Goal: Task Accomplishment & Management: Manage account settings

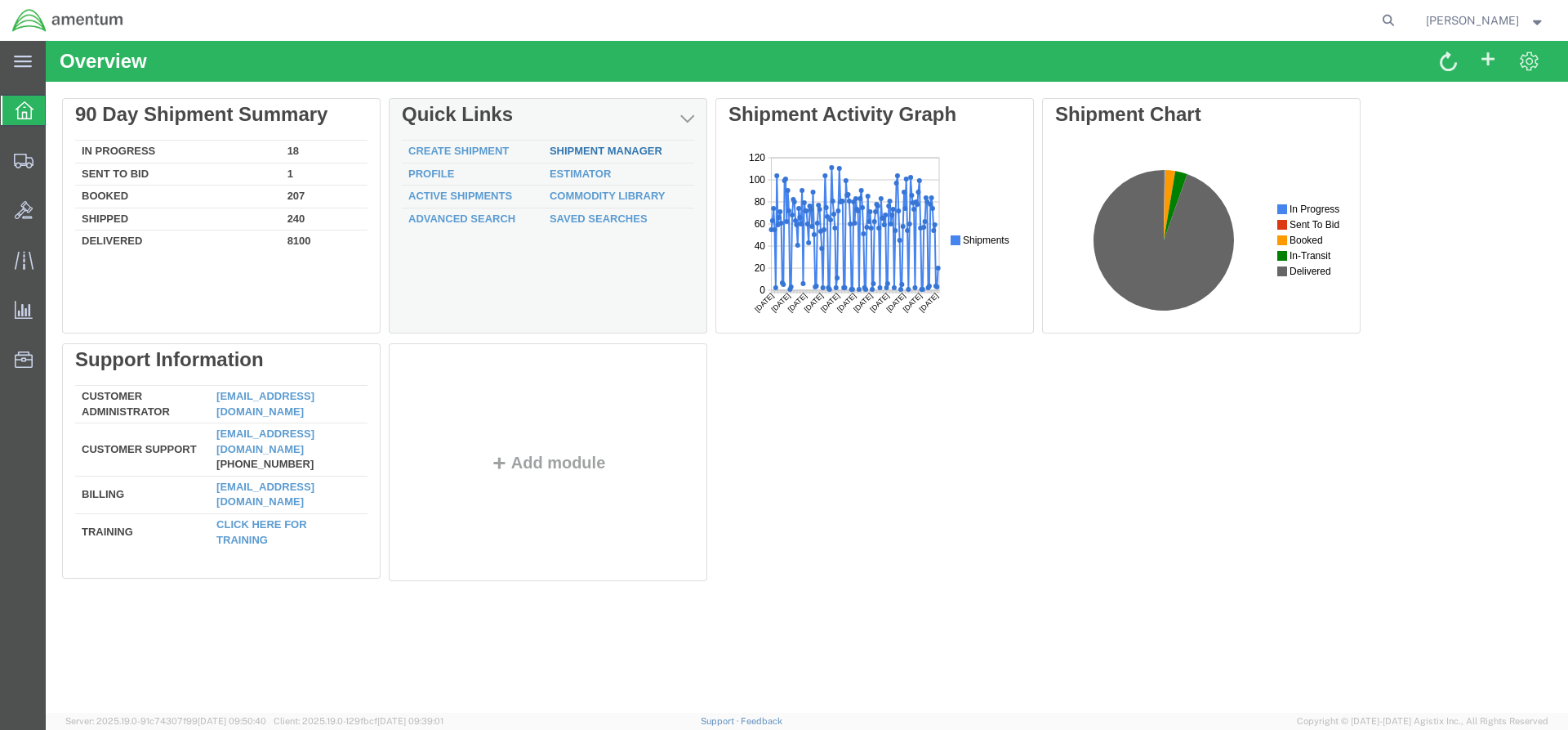
click at [600, 148] on link "Shipment Manager" at bounding box center [605, 151] width 112 height 12
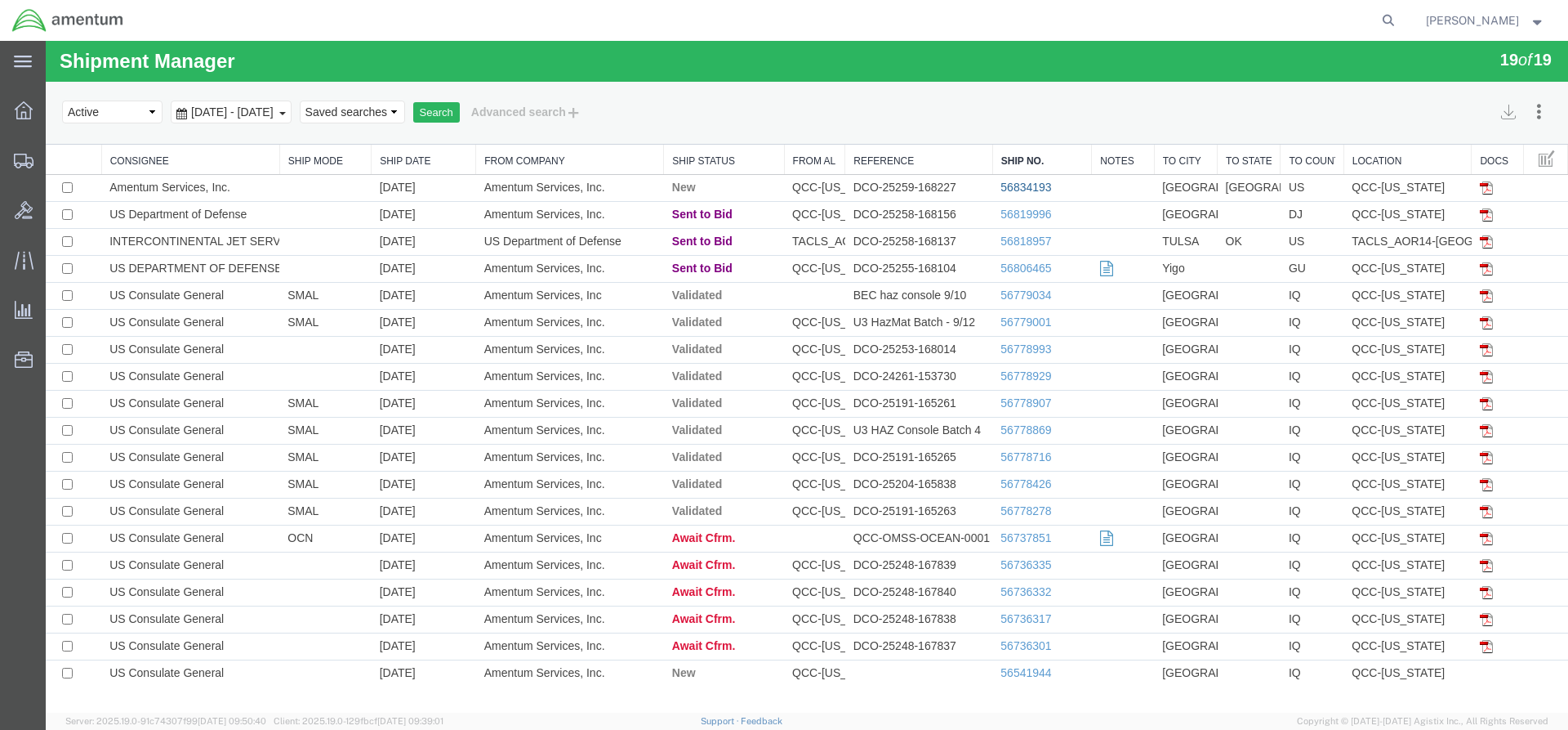
click at [1012, 192] on link "56834193" at bounding box center [1026, 187] width 50 height 13
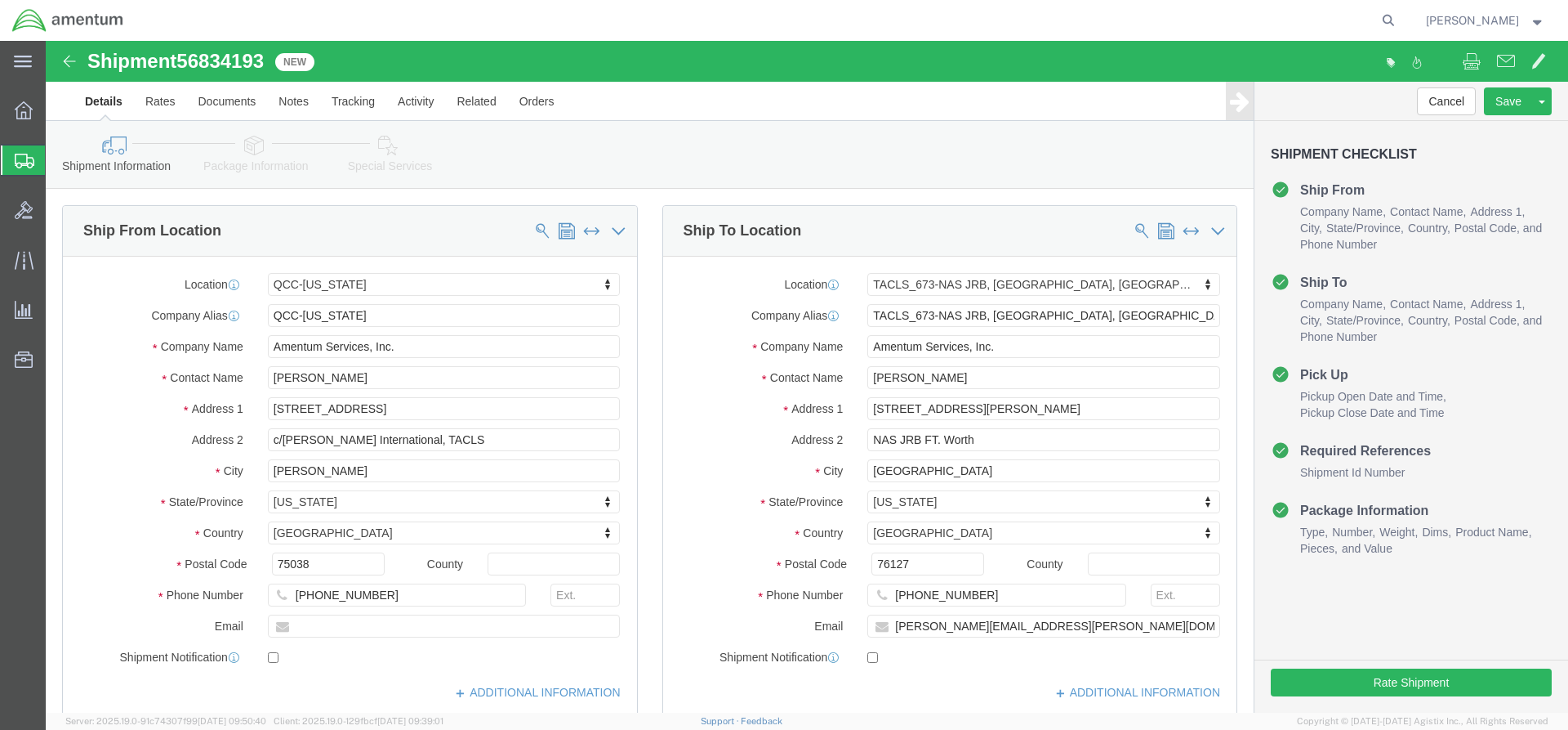
select select "42668"
select select "42735"
click button "Rate Shipment"
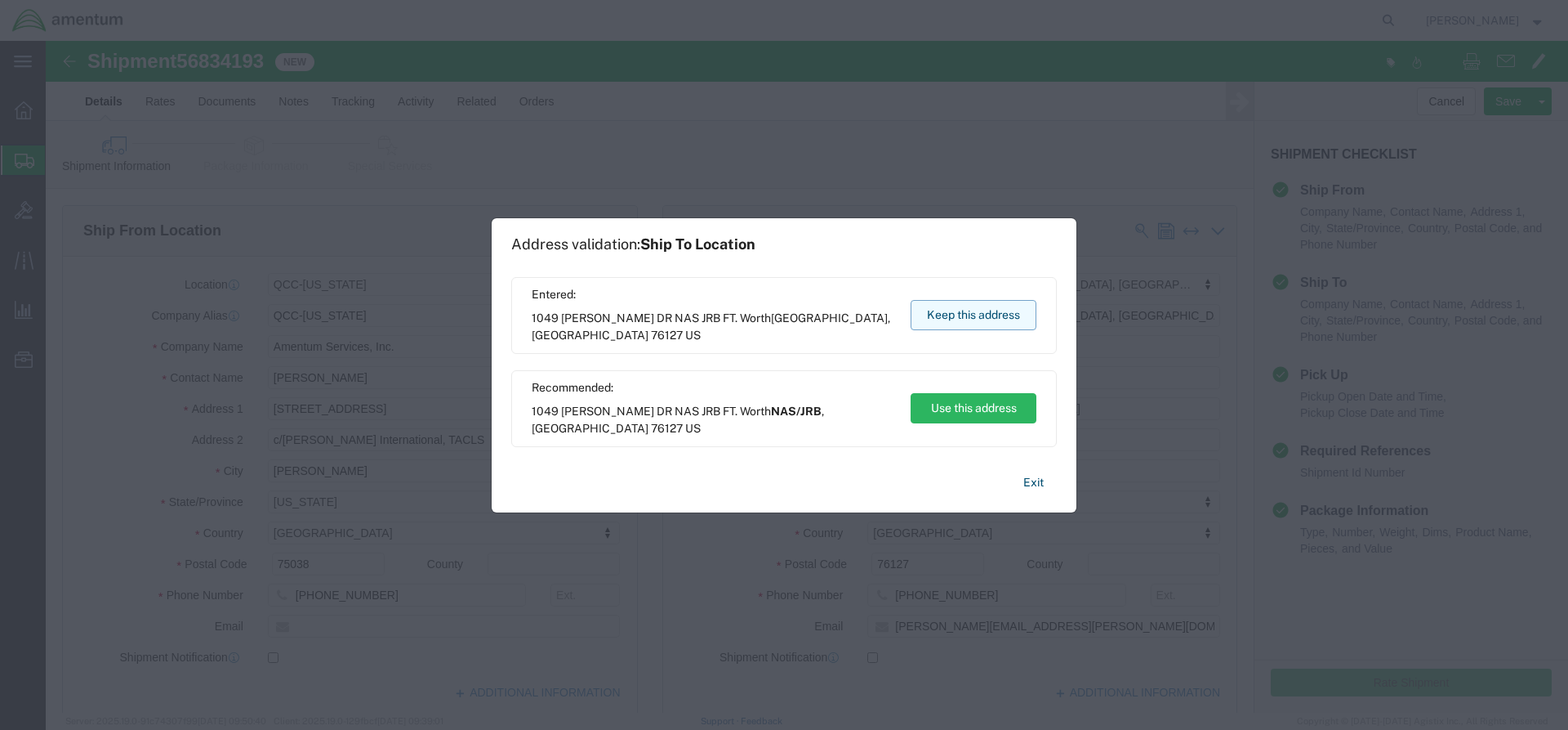
click at [932, 320] on button "Keep this address" at bounding box center [973, 315] width 125 height 31
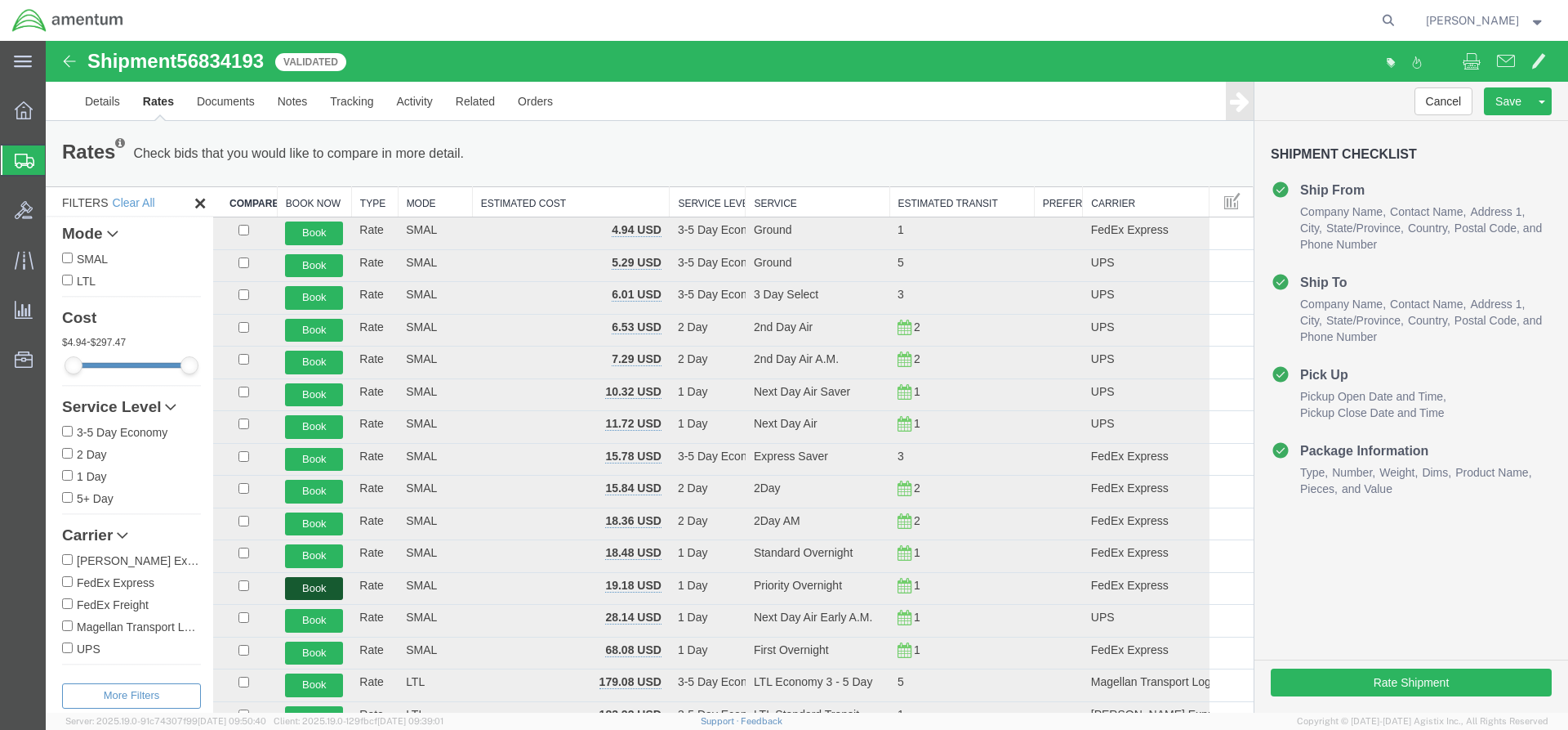
click at [323, 588] on button "Book" at bounding box center [314, 588] width 58 height 23
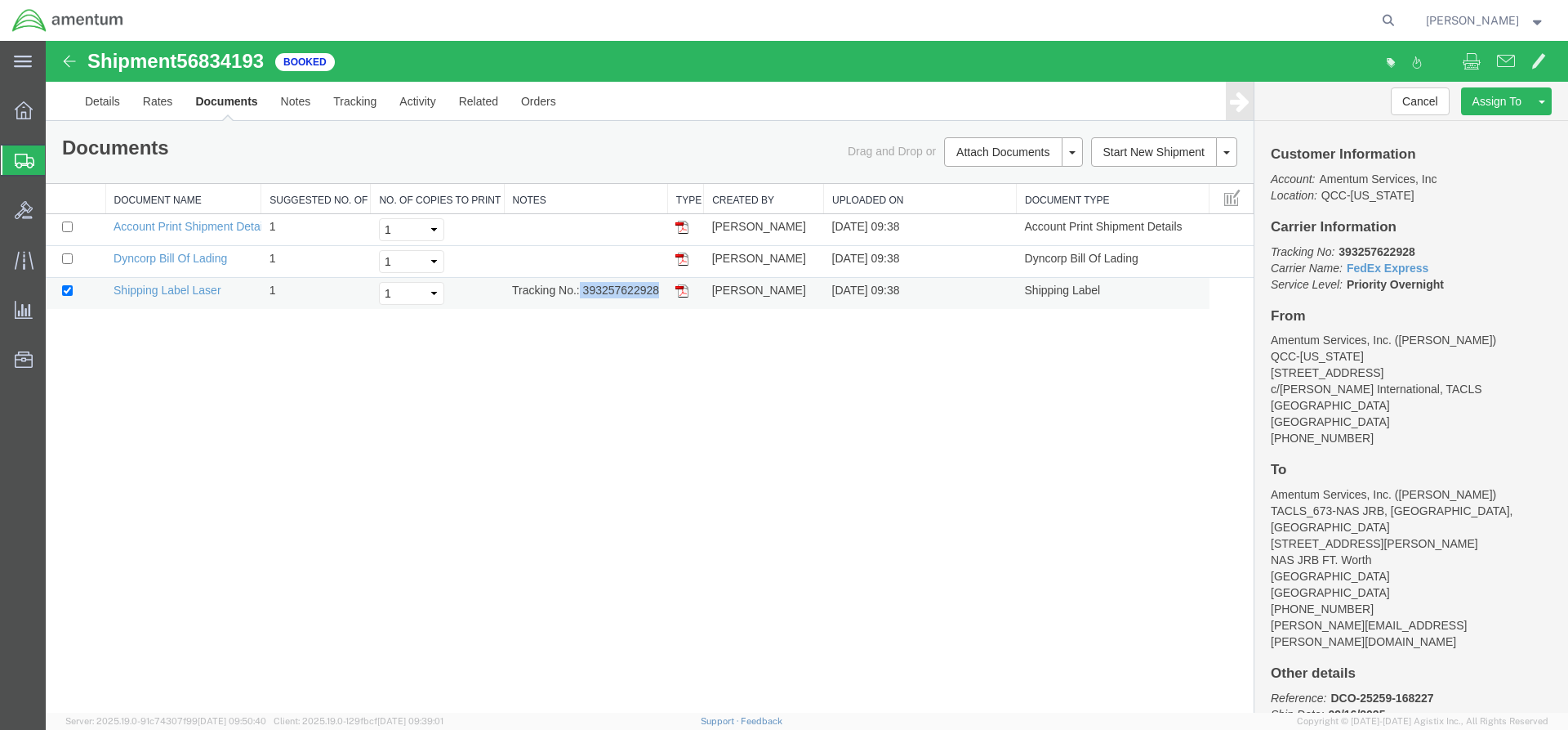
drag, startPoint x: 581, startPoint y: 287, endPoint x: 660, endPoint y: 300, distance: 80.1
click at [660, 300] on td "Tracking No.: 393257622928" at bounding box center [586, 294] width 164 height 32
copy td "393257622928"
click at [680, 288] on img at bounding box center [682, 291] width 13 height 13
click at [57, 118] on span "Overview" at bounding box center [50, 110] width 11 height 33
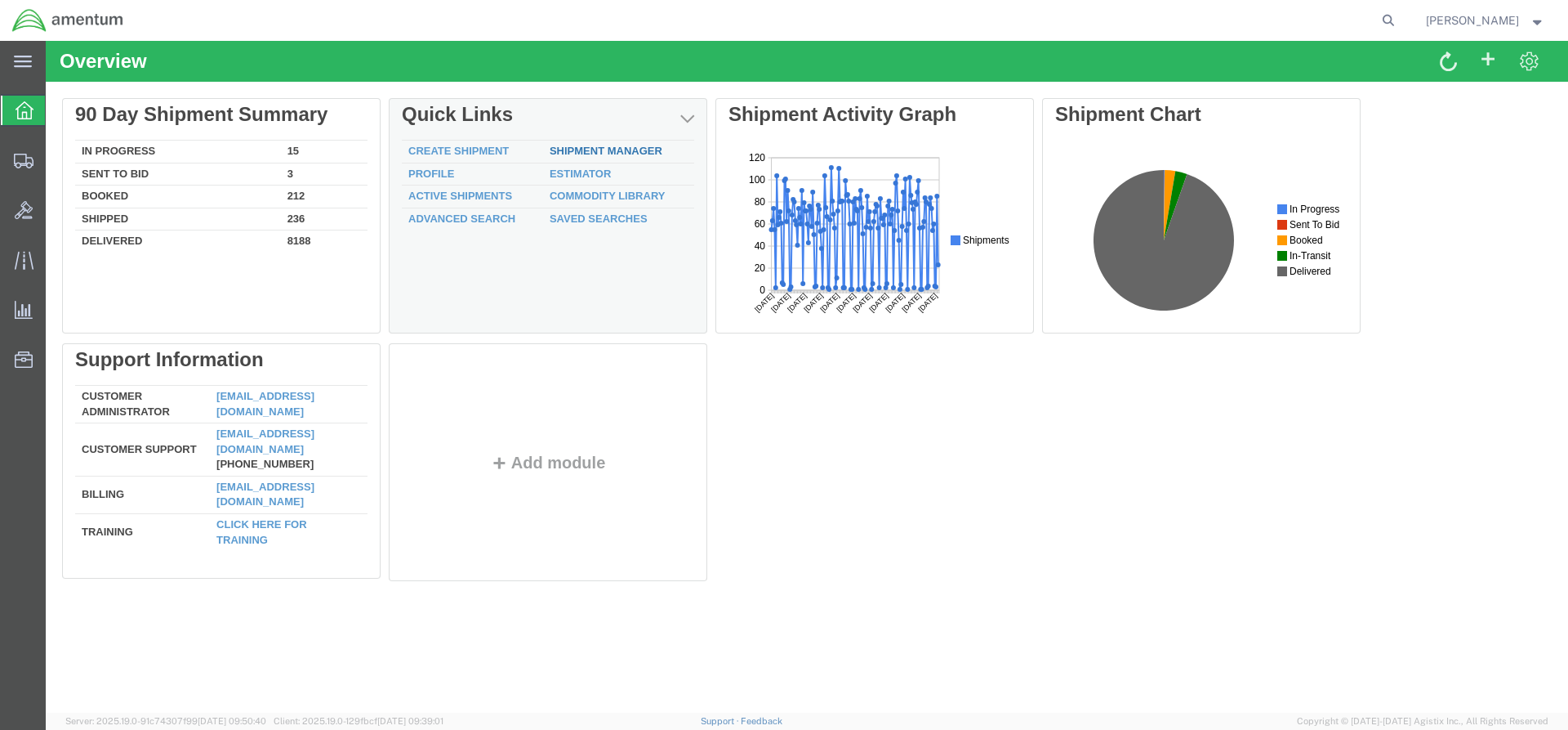
click at [559, 153] on div "Delete 90 Day Shipment Summary In Progress 15 Sent To Bid 3 Booked 212 Shipped …" at bounding box center [807, 342] width 1490 height 490
click at [638, 148] on link "Shipment Manager" at bounding box center [605, 151] width 112 height 12
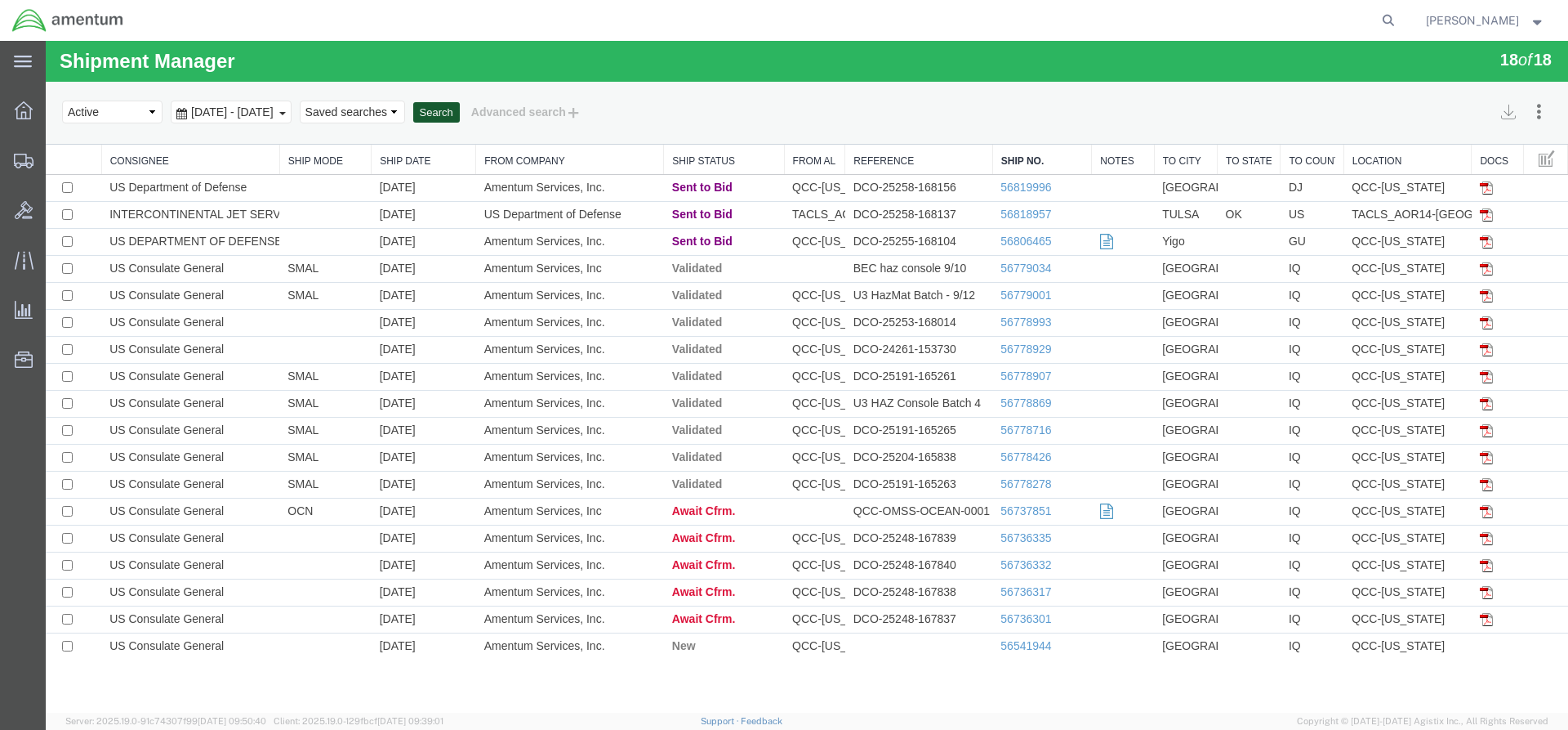
click at [460, 104] on button "Search" at bounding box center [437, 113] width 46 height 21
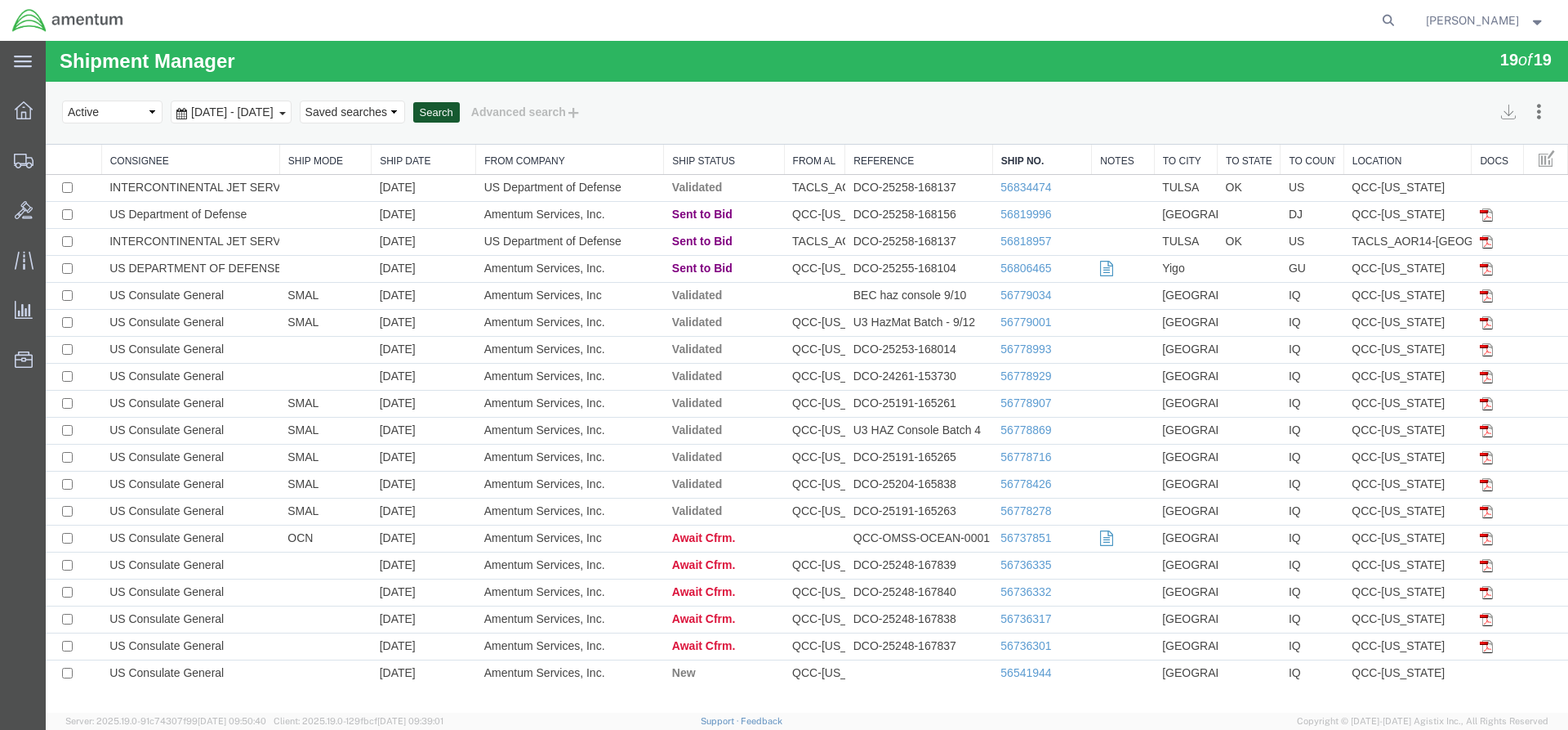
click at [460, 108] on button "Search" at bounding box center [437, 113] width 46 height 21
click at [460, 105] on button "Search" at bounding box center [437, 113] width 46 height 21
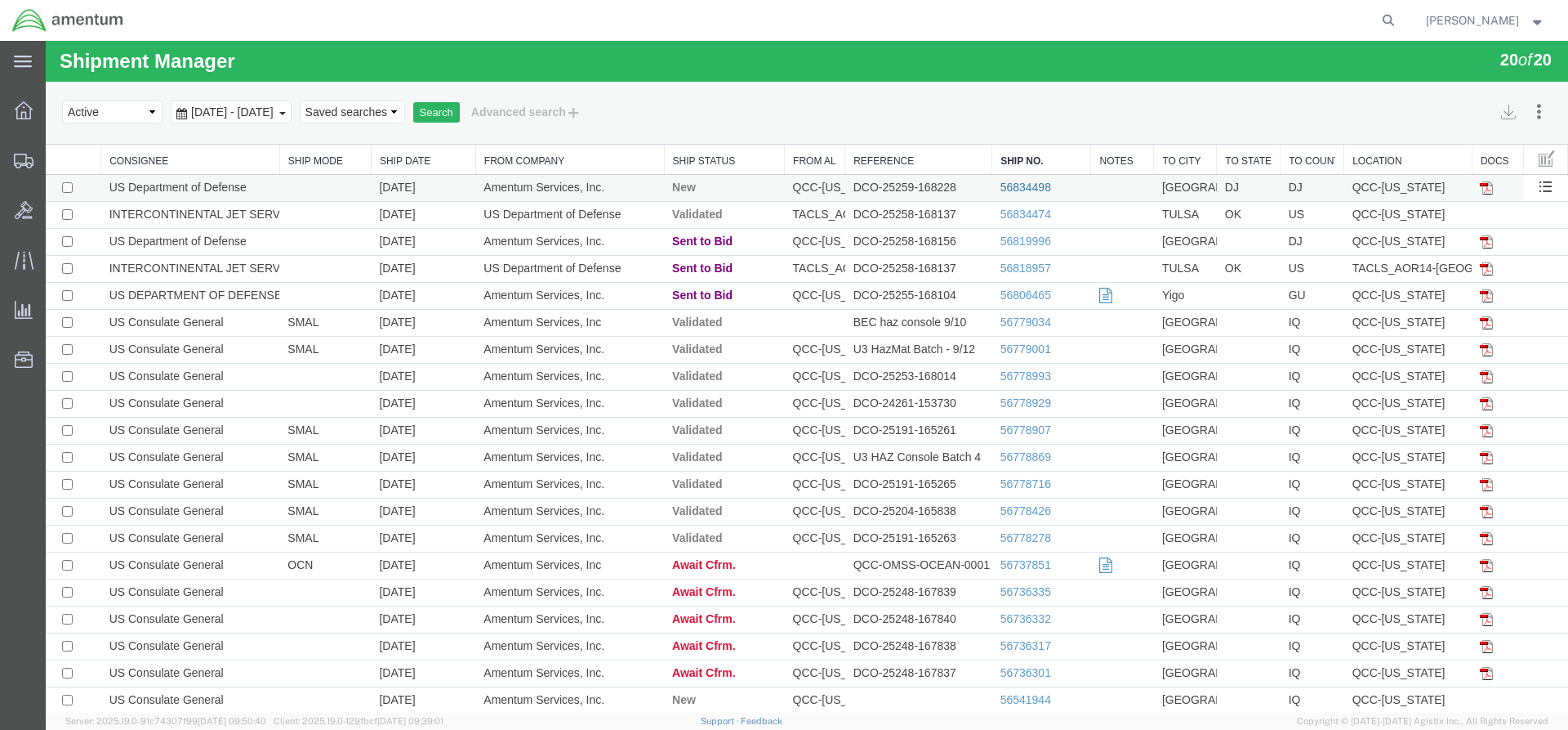
click at [1006, 185] on link "56834498" at bounding box center [1026, 187] width 50 height 13
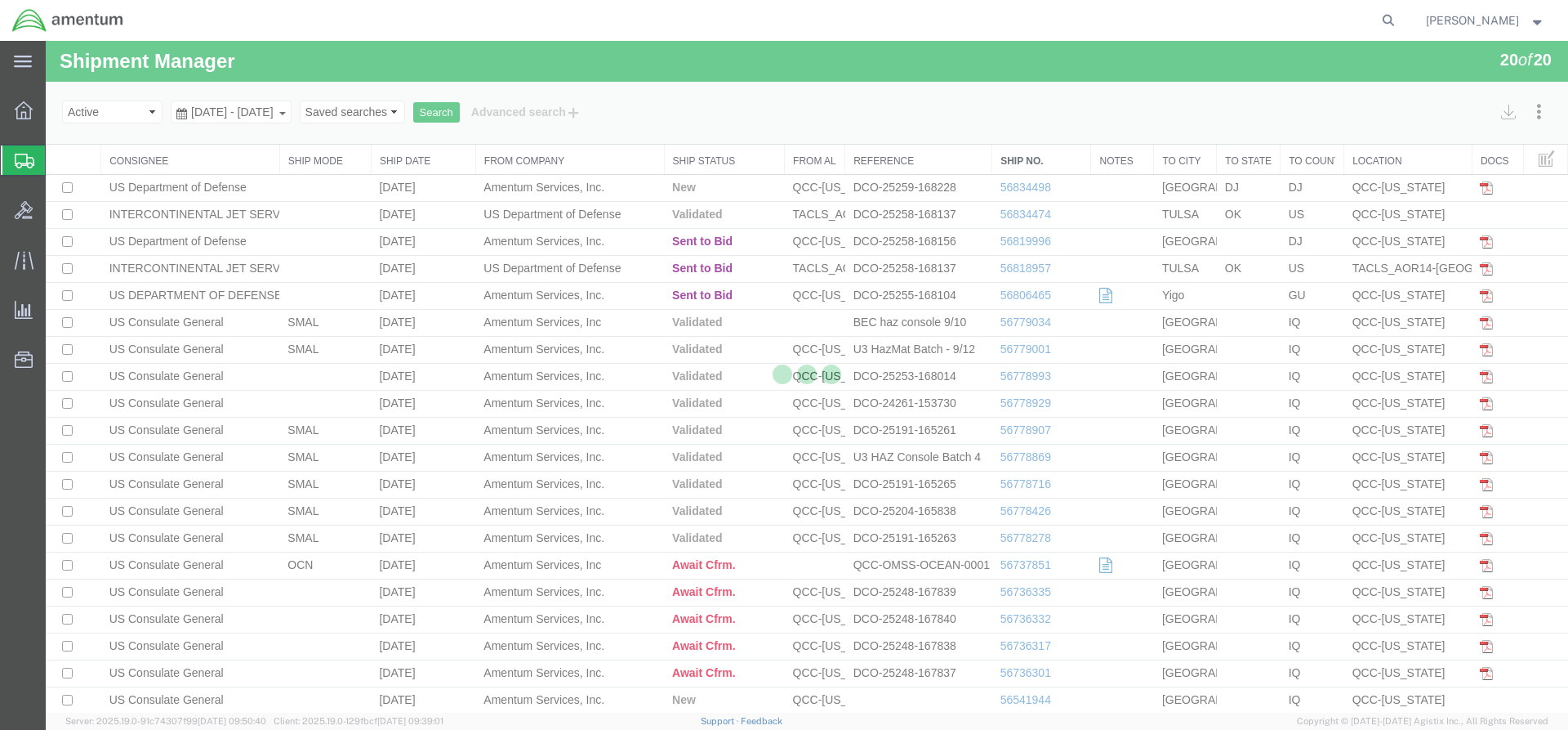
select select "42668"
select select "42739"
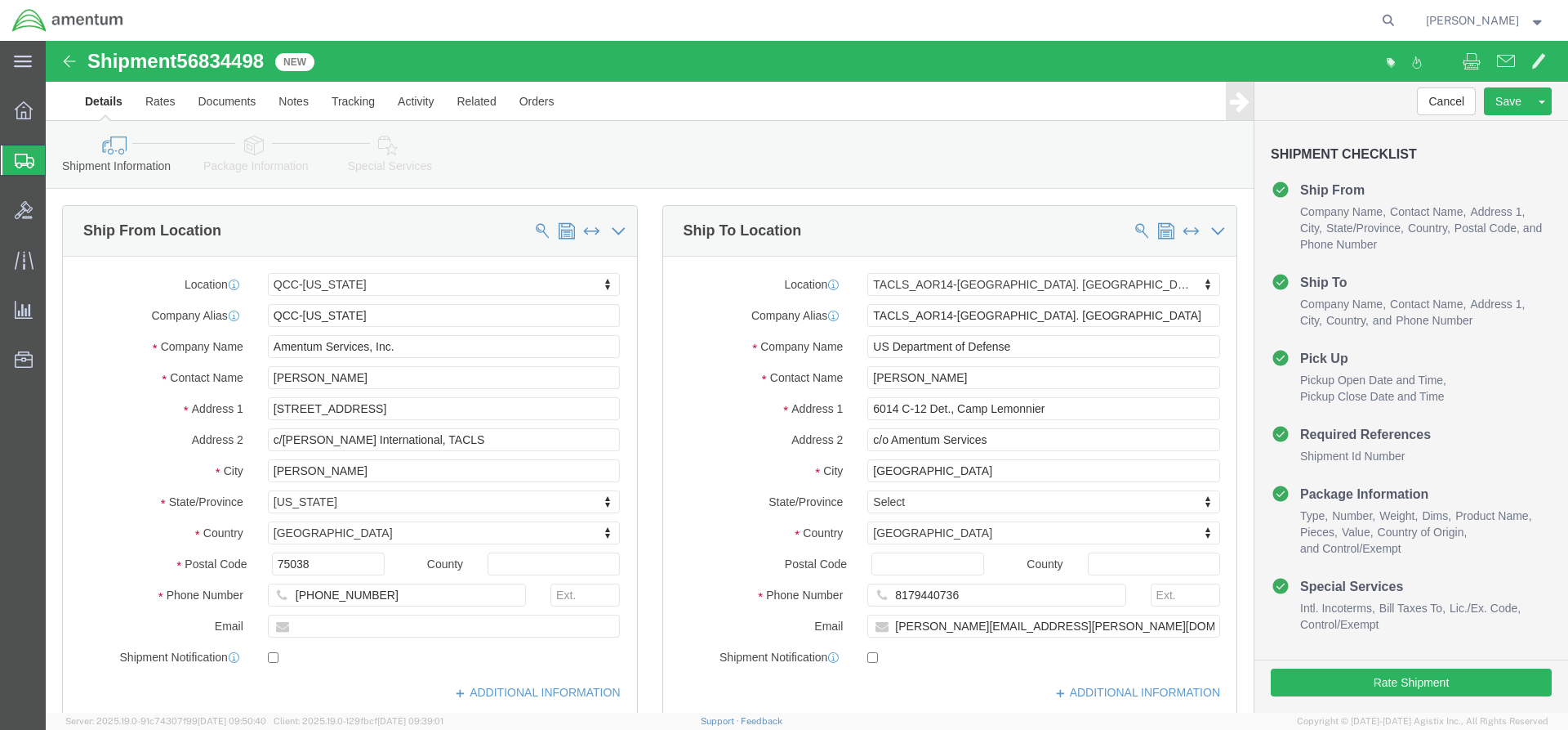
click link "Special Services"
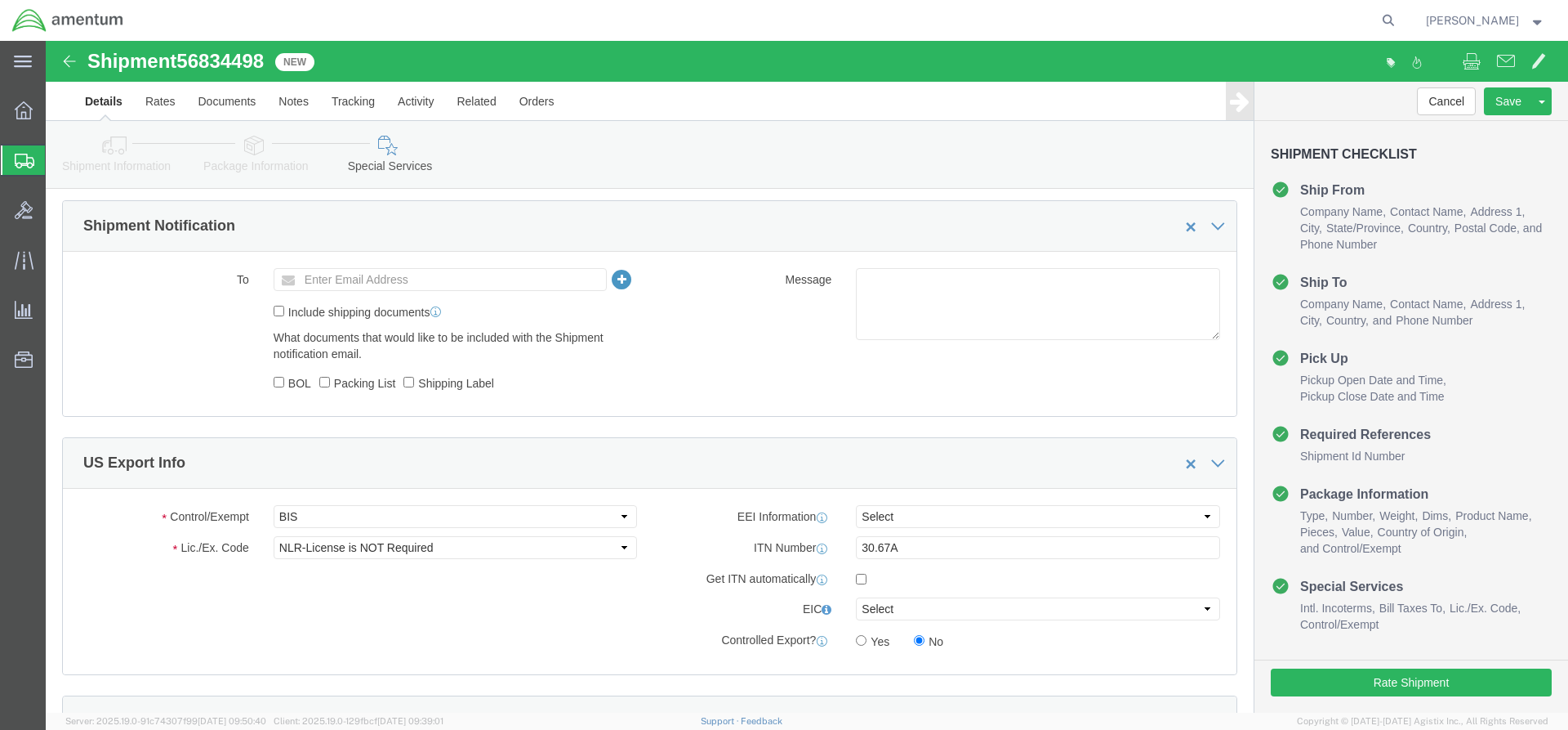
scroll to position [1144, 0]
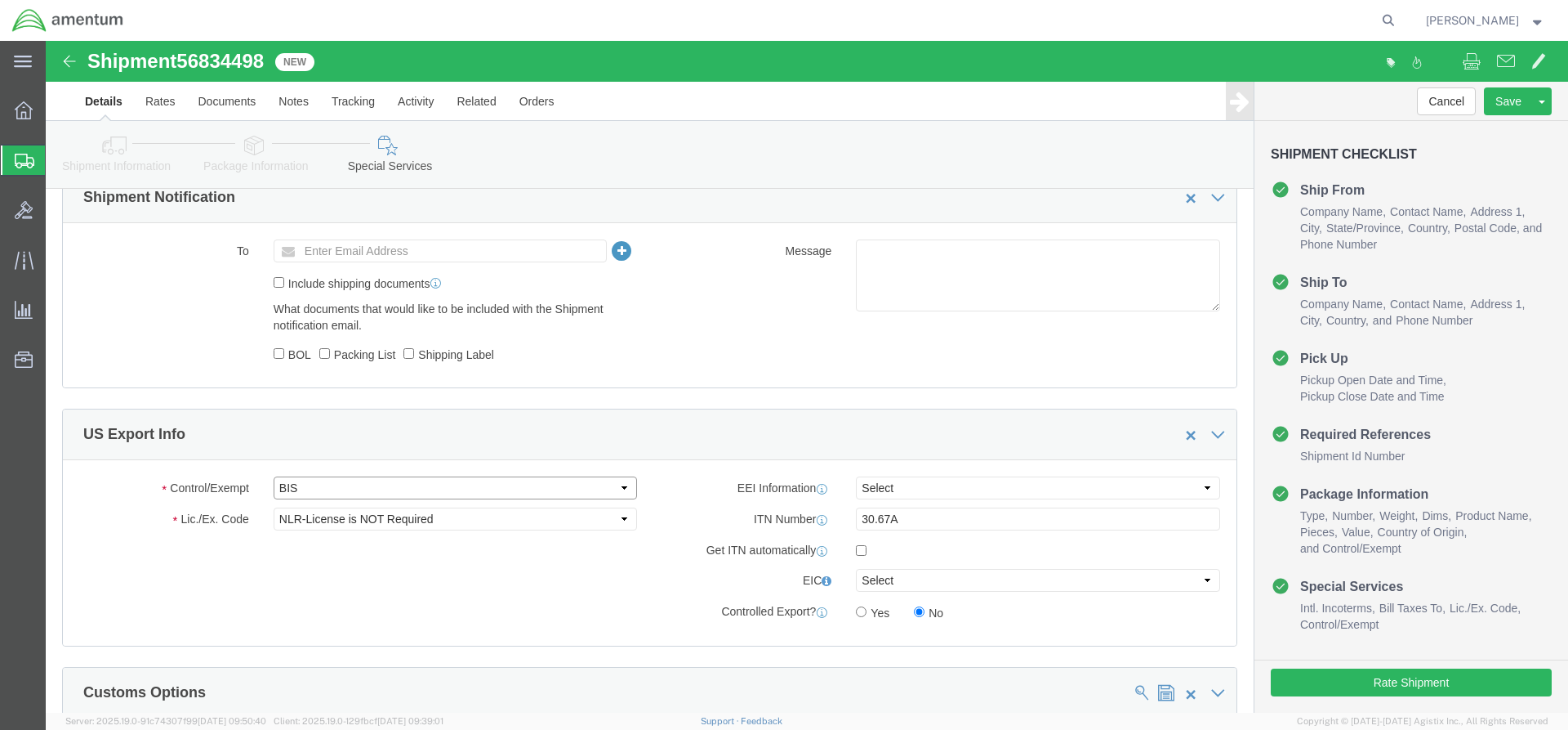
click select "Select ATF BIS DEA EPA FDA FTR ITAR OFAC Other (OPA)"
select select "FTR"
click select "Select ATF BIS DEA EPA FDA FTR ITAR OFAC Other (OPA)"
click select "Select 30.2(d)(2) 30.36 30.37(a) 30.37(f) 30.37(g) 30.37(h) 30.37(i) 30.37(j) 3…"
select select "30.37(a)"
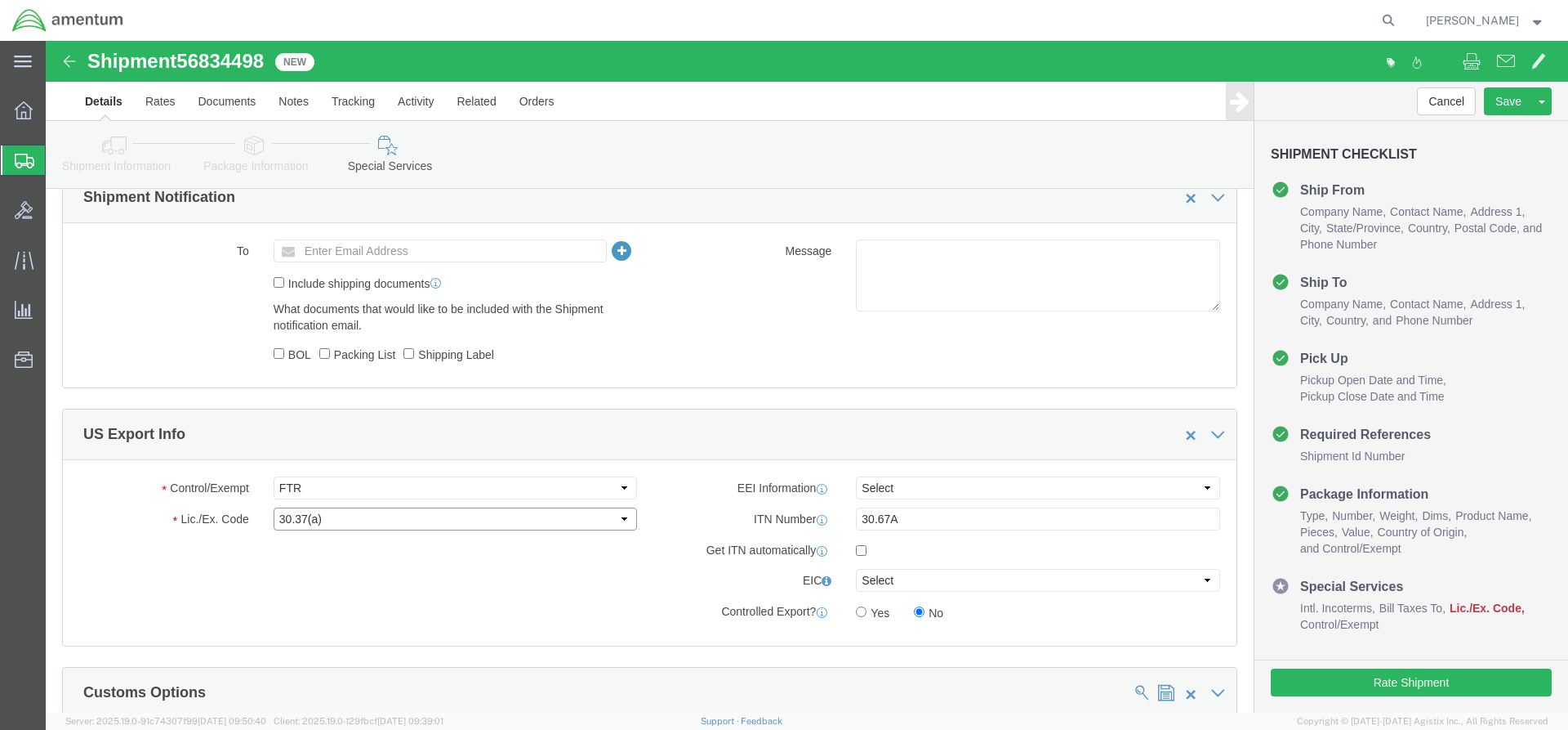
click select "Select 30.2(d)(2) 30.36 30.37(a) 30.37(f) 30.37(g) 30.37(h) 30.37(i) 30.37(j) 3…"
click select "Select AES-Direct EEI Carrier File EEI EEI Exempt"
select select "EXEM"
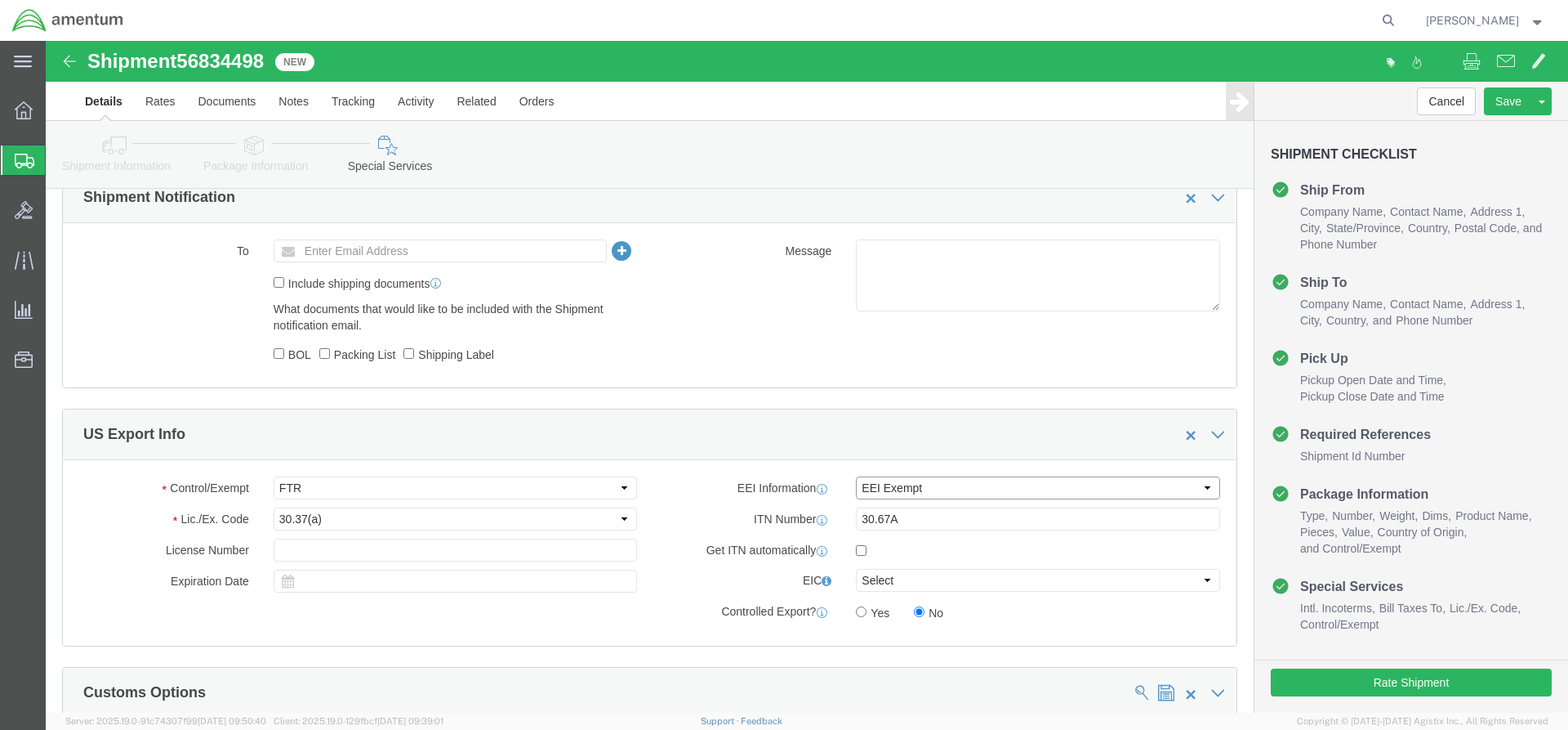
click select "Select AES-Direct EEI Carrier File EEI EEI Exempt"
drag, startPoint x: 856, startPoint y: 475, endPoint x: 781, endPoint y: 472, distance: 75.1
click div "ITN Number 30.67A"
click button "Rate Shipment"
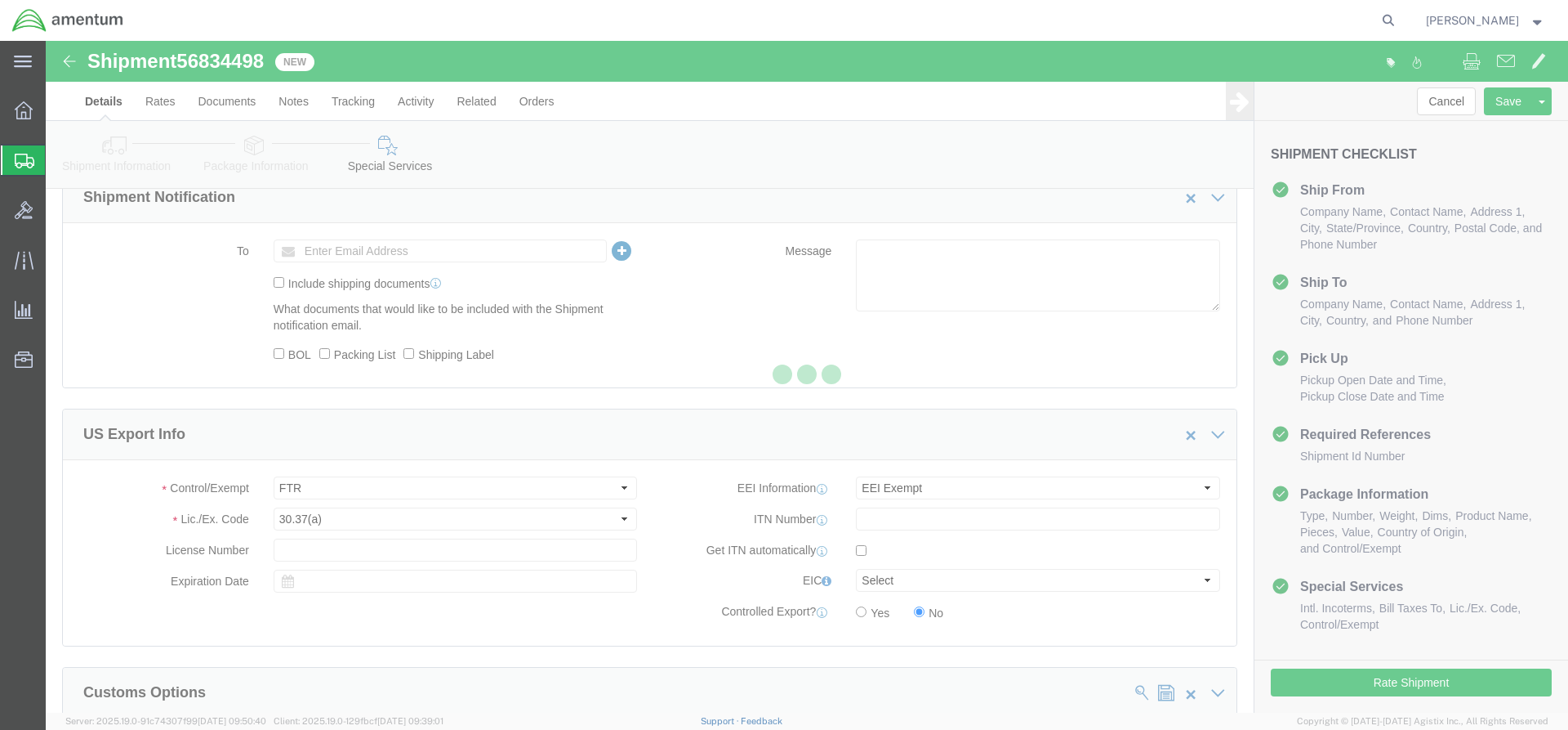
scroll to position [0, 0]
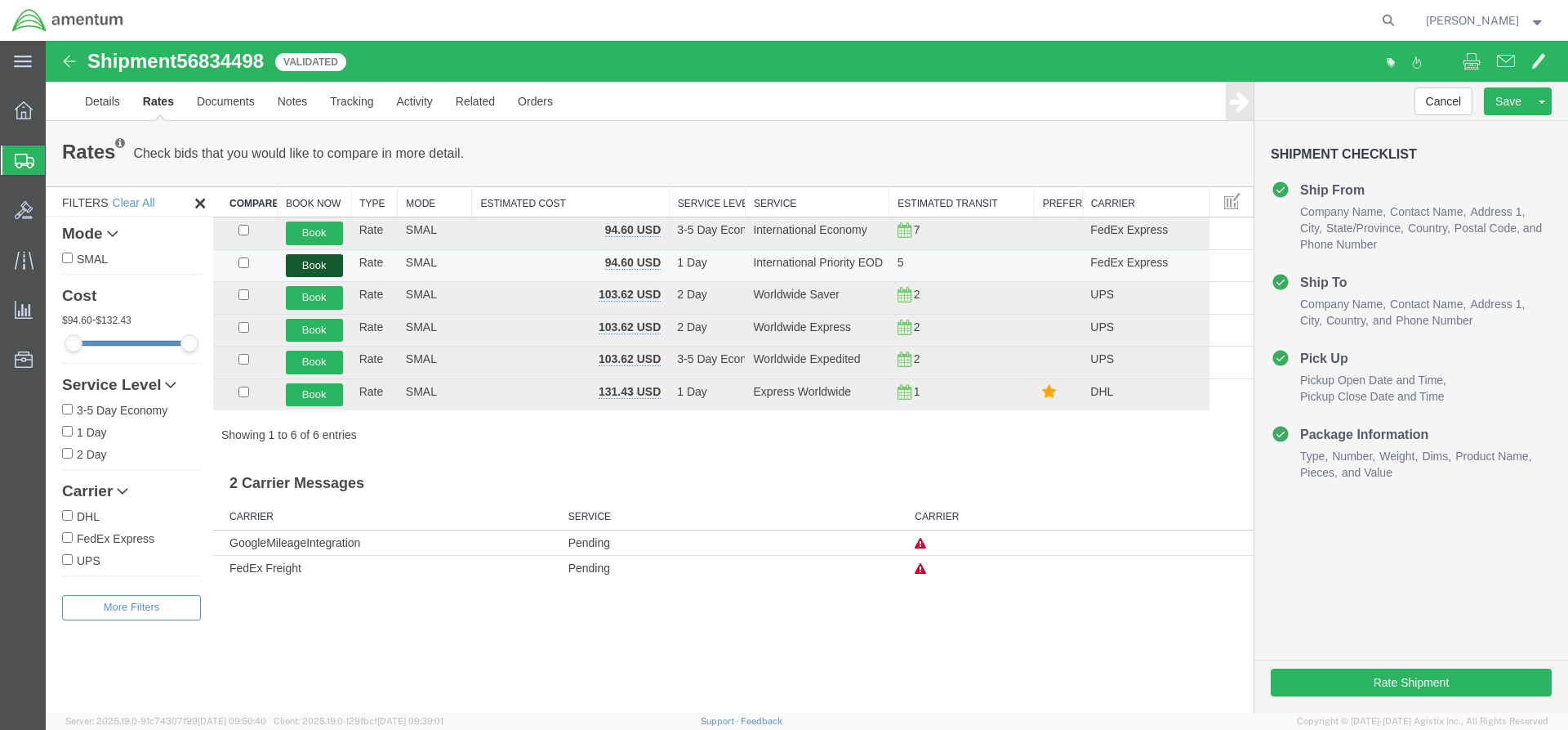
click at [314, 263] on button "Book" at bounding box center [315, 265] width 58 height 23
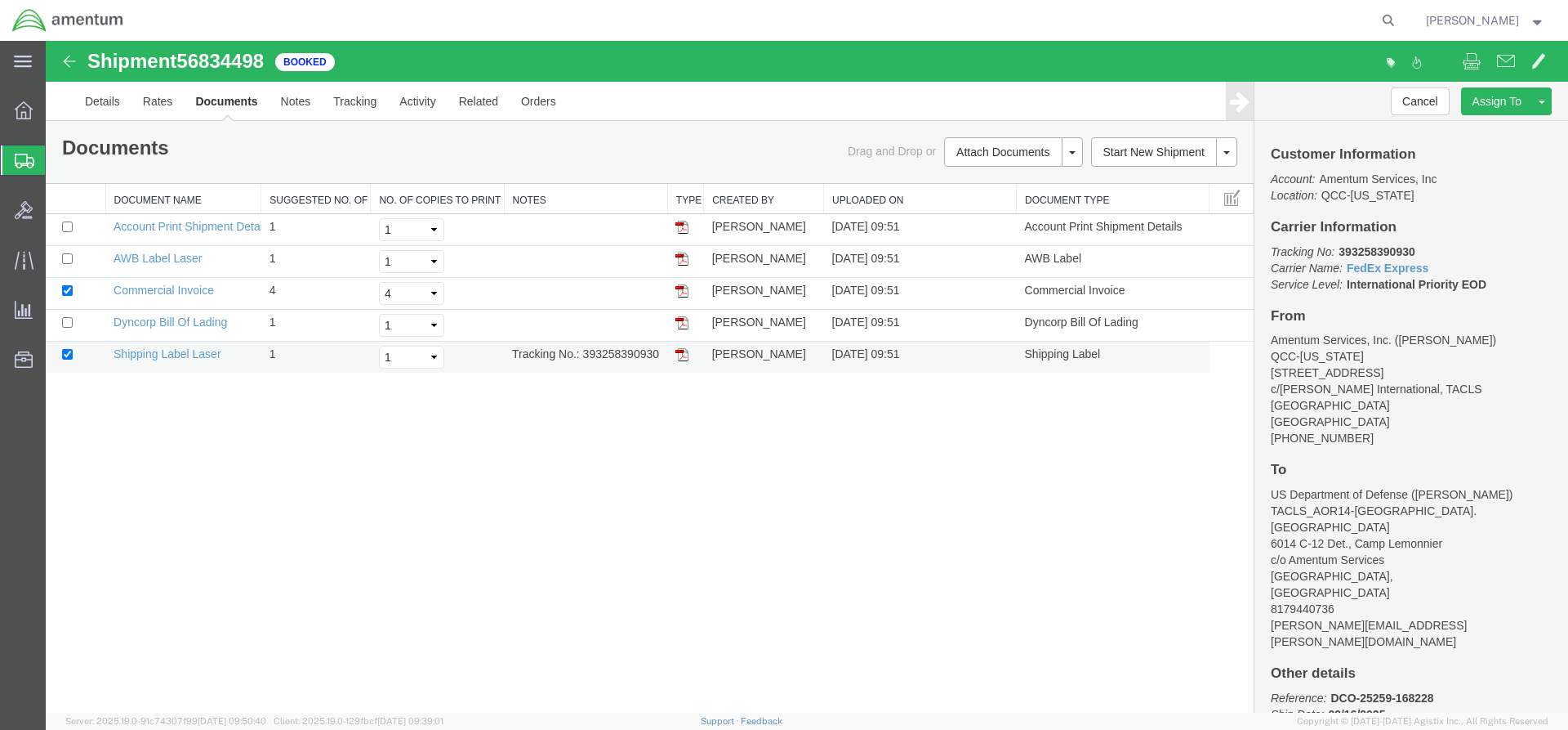
drag, startPoint x: 679, startPoint y: 356, endPoint x: 47, endPoint y: 353, distance: 632.0
click at [679, 356] on img at bounding box center [682, 354] width 13 height 13
drag, startPoint x: 680, startPoint y: 262, endPoint x: 664, endPoint y: 259, distance: 16.3
click at [681, 262] on img at bounding box center [682, 259] width 13 height 13
click at [57, 106] on span "Overview" at bounding box center [50, 110] width 11 height 33
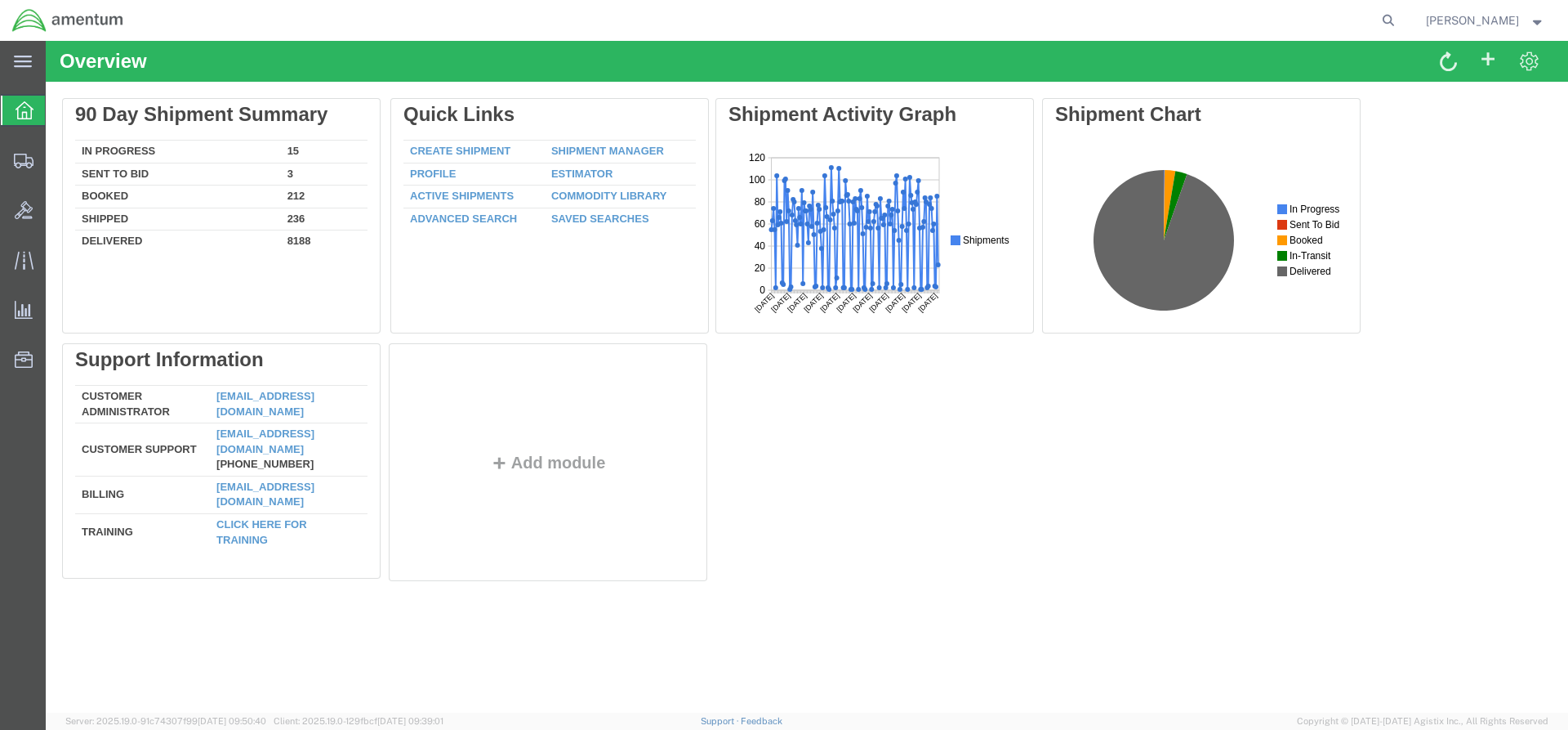
click at [611, 157] on div "Delete 90 Day Shipment Summary In Progress 15 Sent To Bid 3 Booked 212 Shipped …" at bounding box center [807, 342] width 1490 height 490
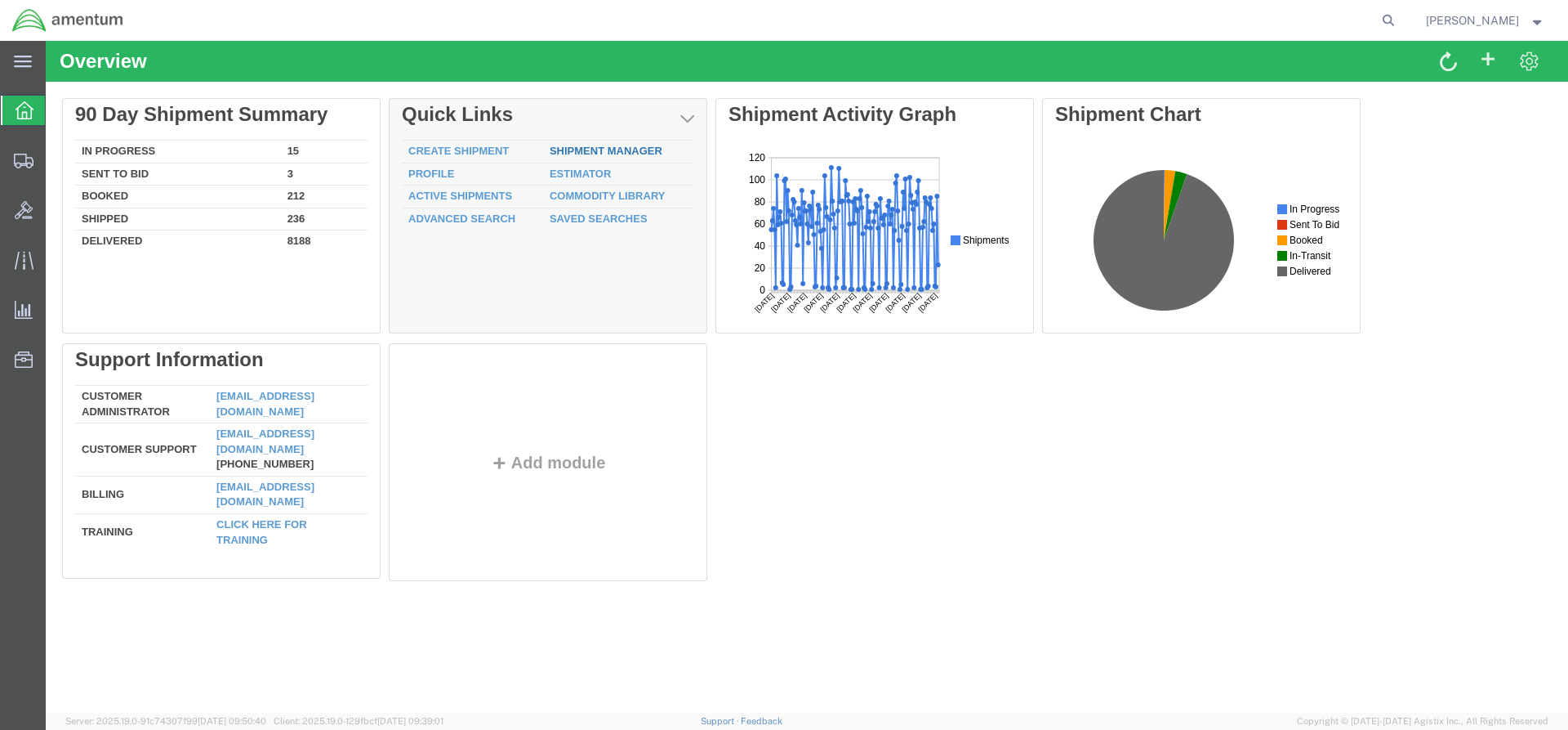
click at [604, 151] on link "Shipment Manager" at bounding box center [605, 151] width 112 height 12
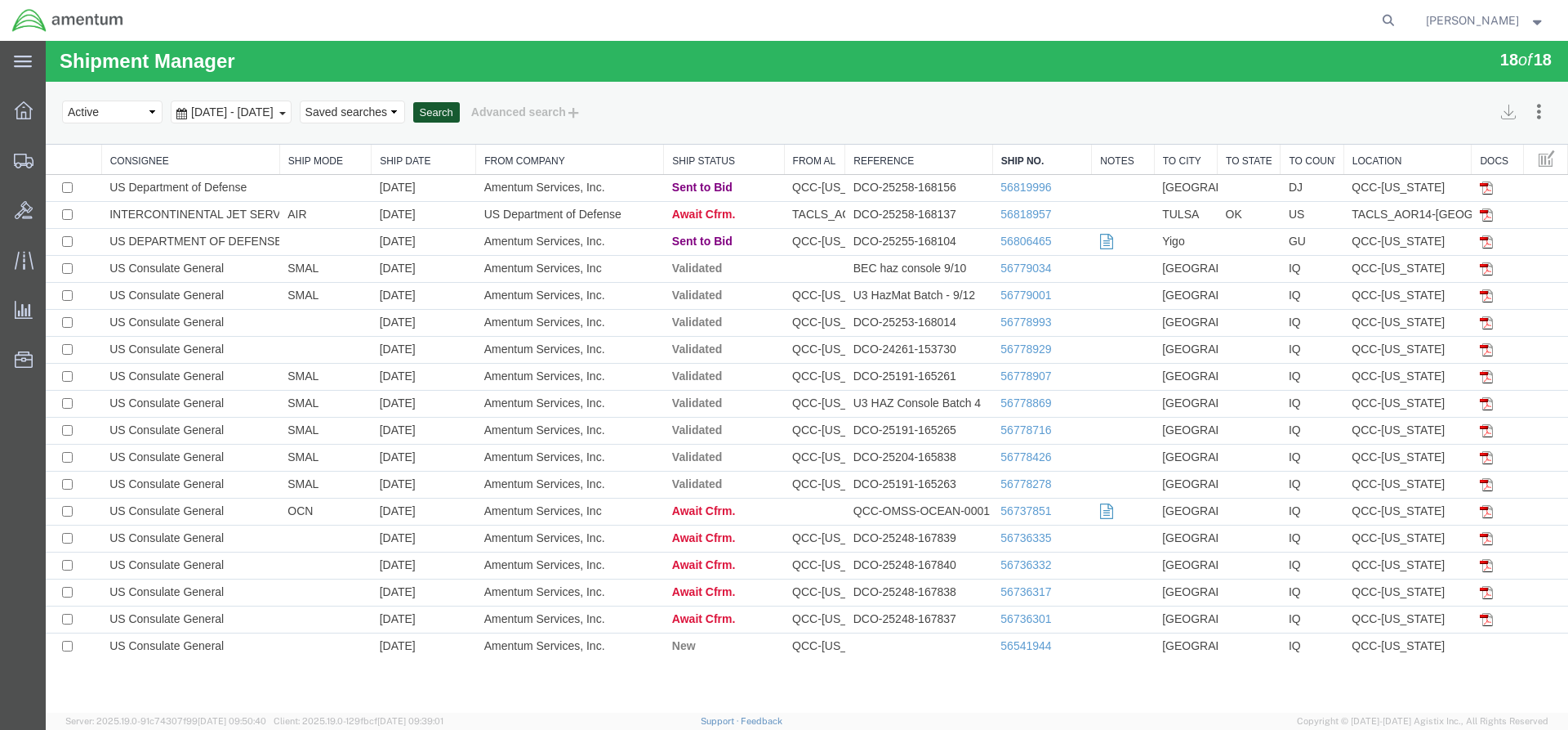
click at [460, 106] on button "Search" at bounding box center [437, 113] width 46 height 21
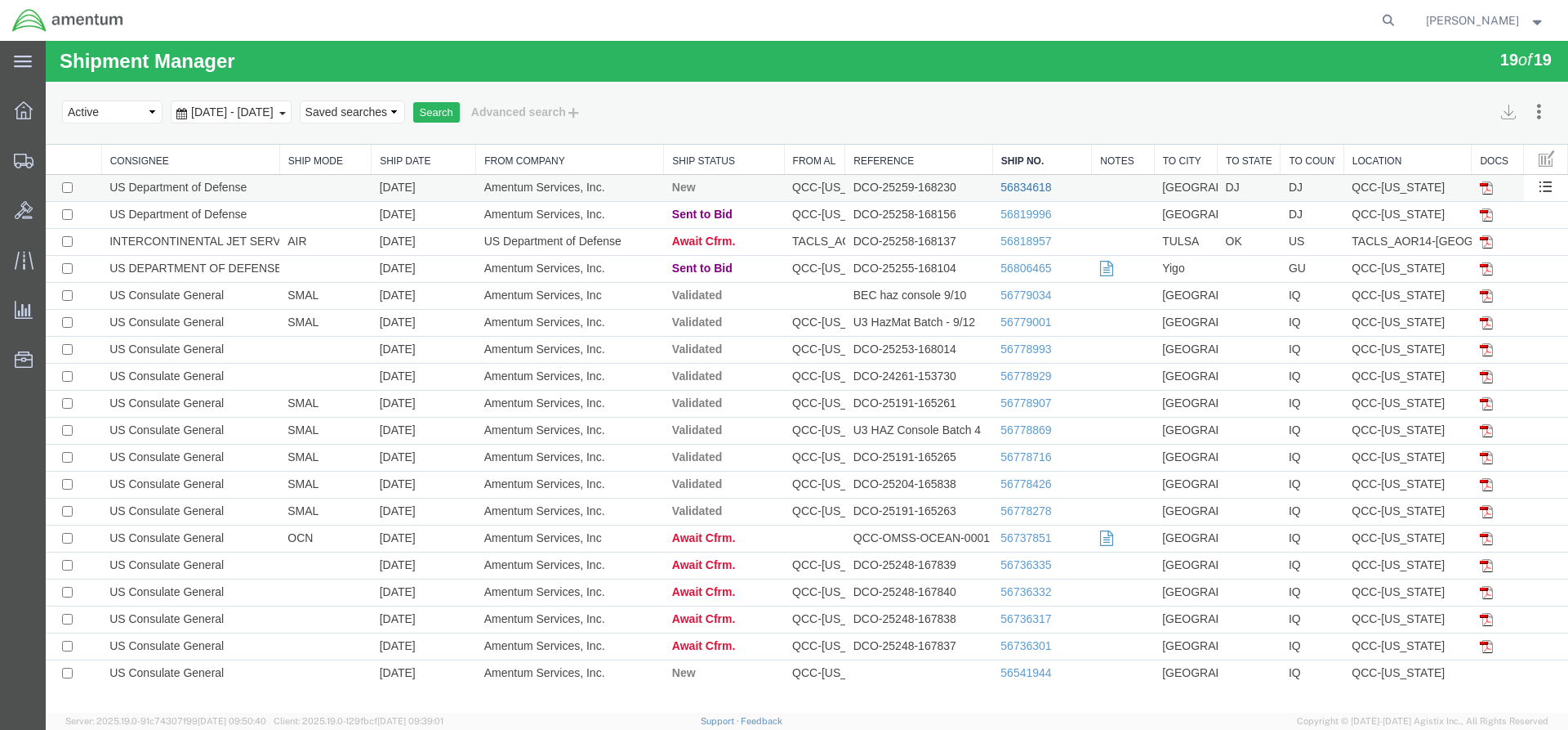
click at [1010, 185] on link "56834618" at bounding box center [1026, 187] width 50 height 13
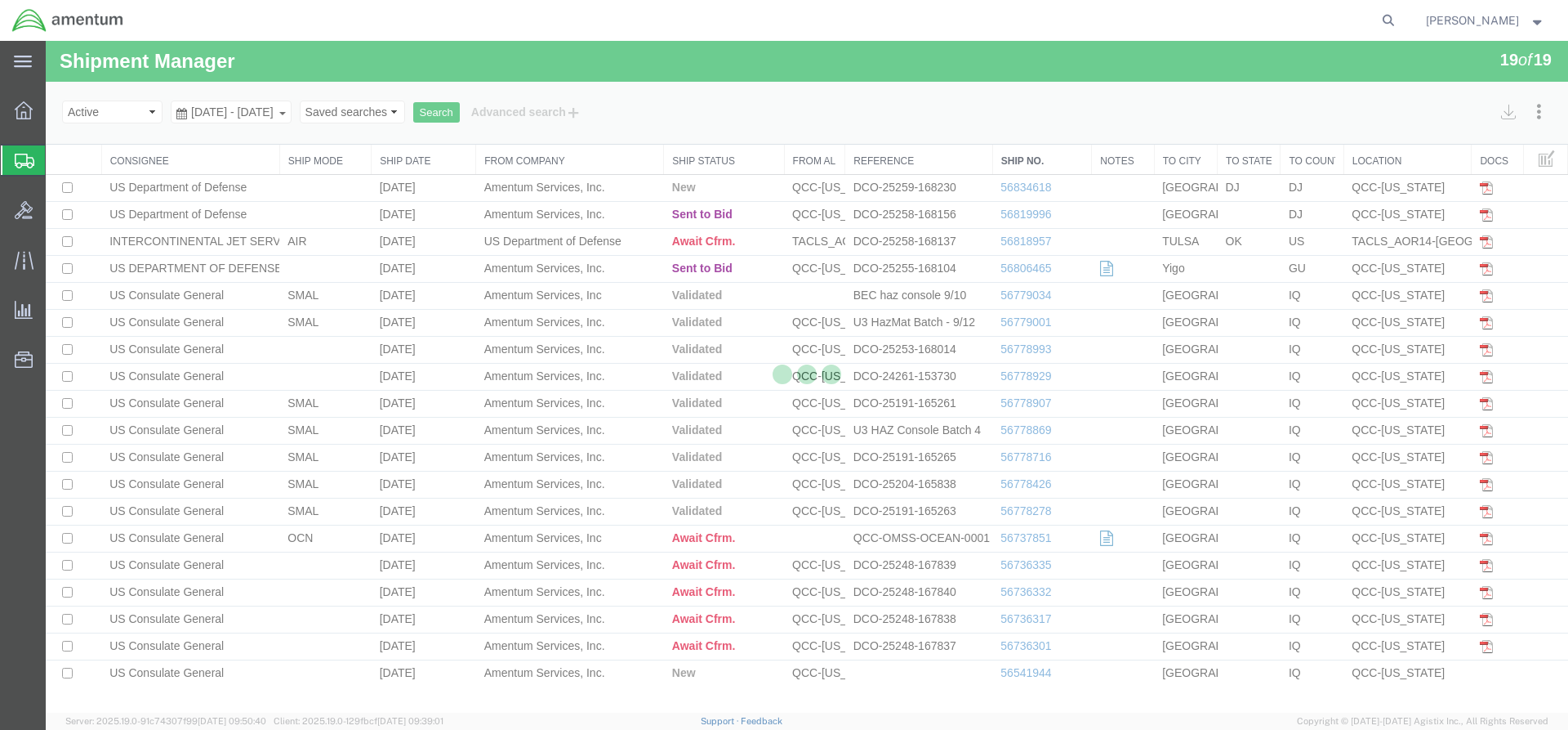
select select "42668"
select select "42739"
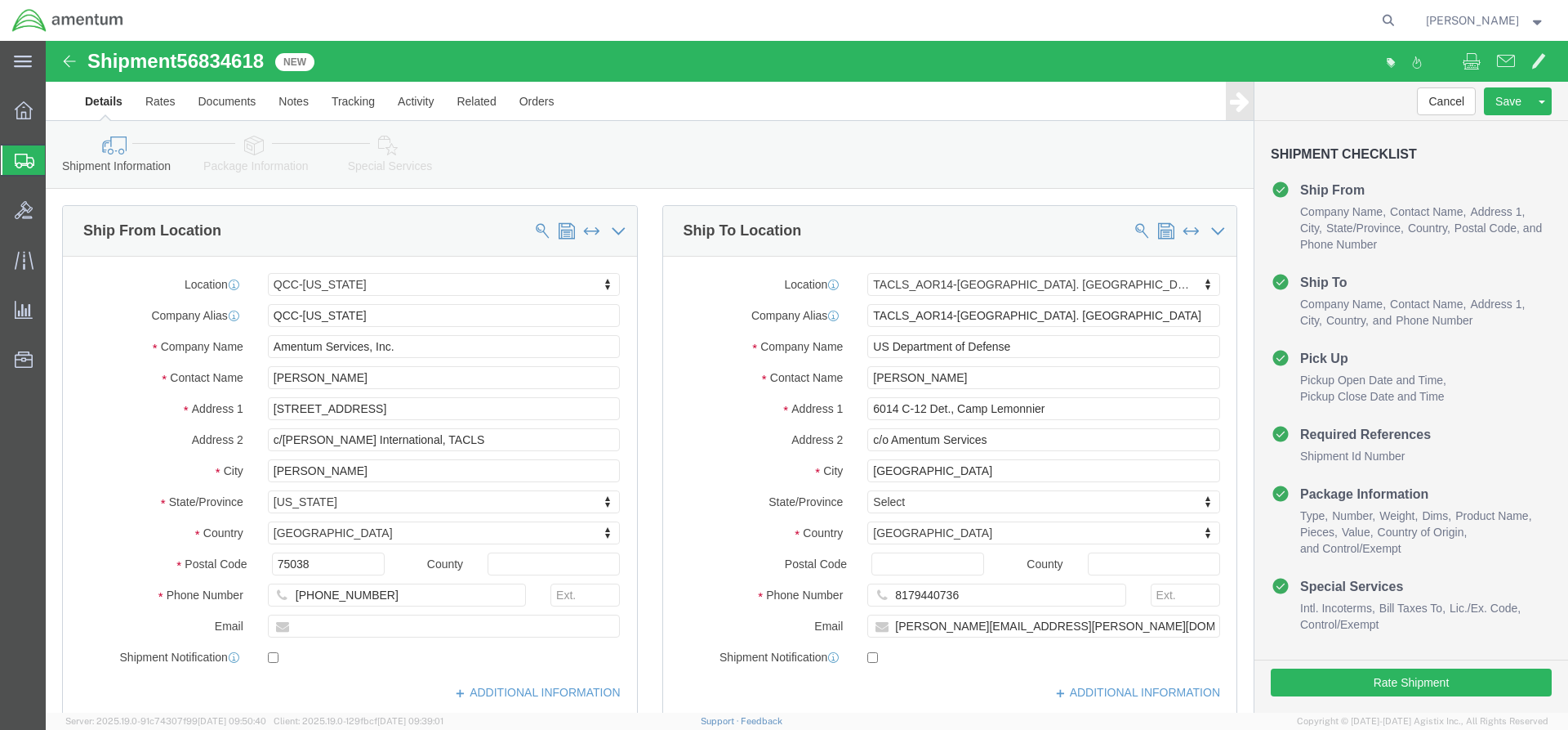
click link "Special Services"
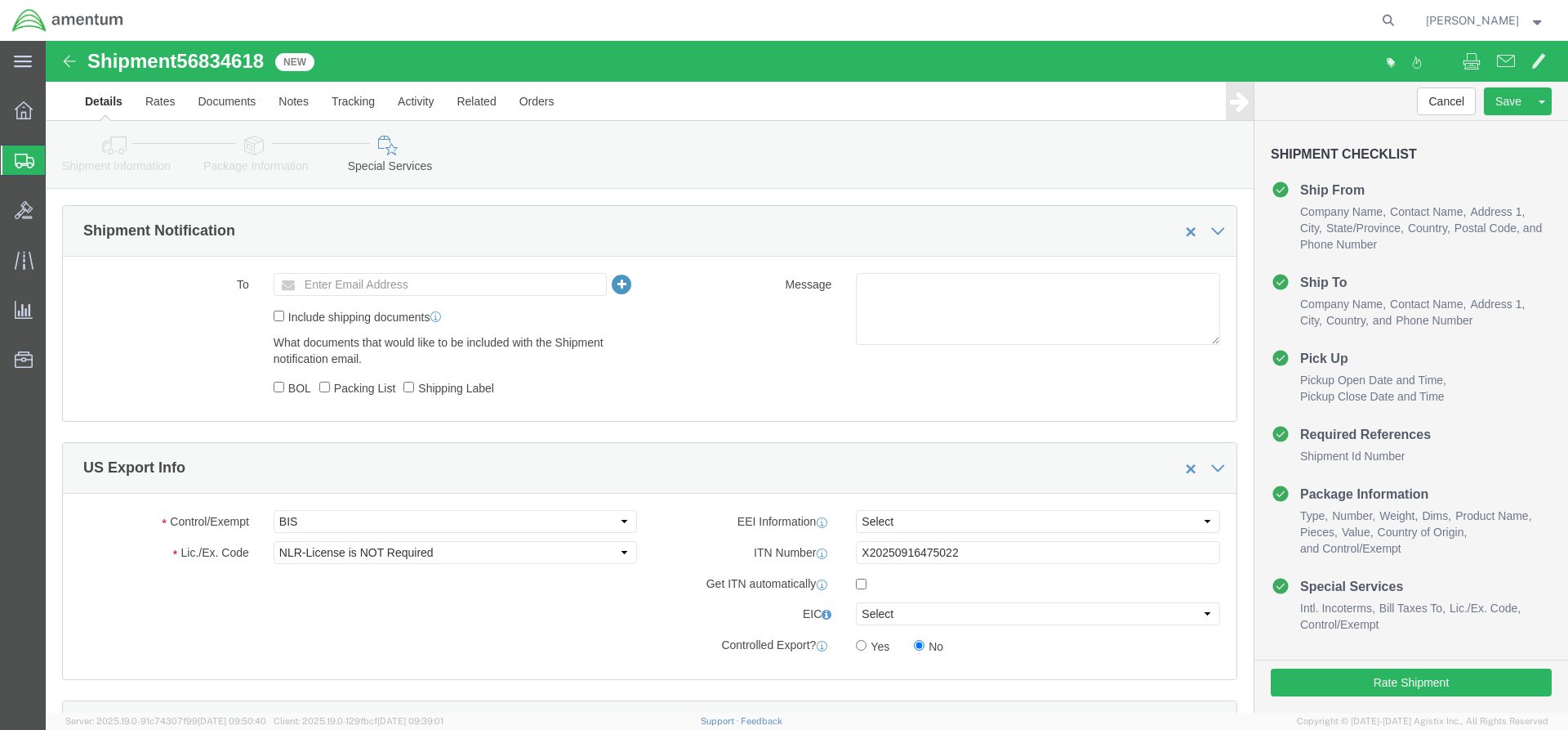
scroll to position [1144, 0]
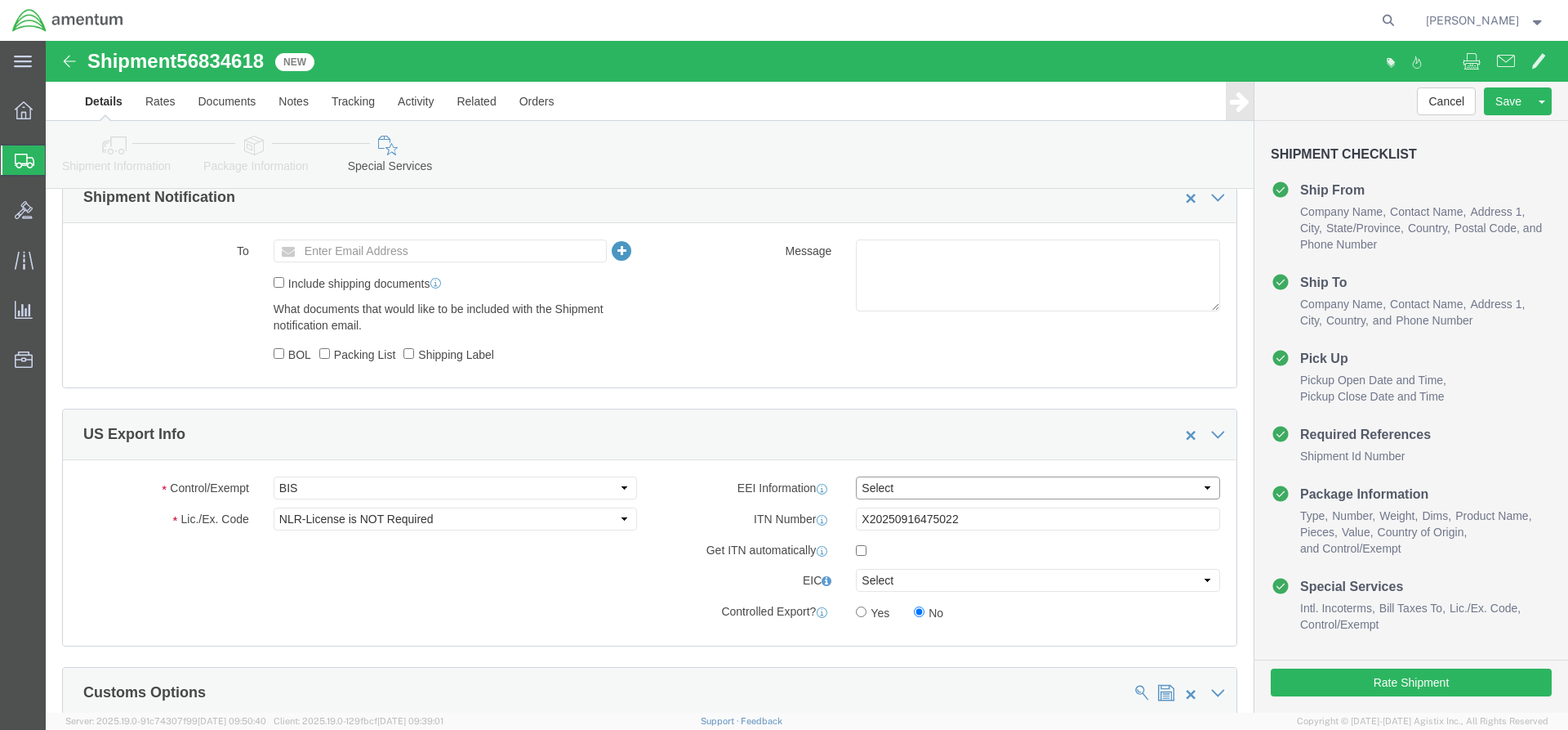
click select "Select AES-Direct EEI Carrier File EEI EEI Exempt"
select select "AESD"
click select "Select AES-Direct EEI Carrier File EEI EEI Exempt"
click button "Rate Shipment"
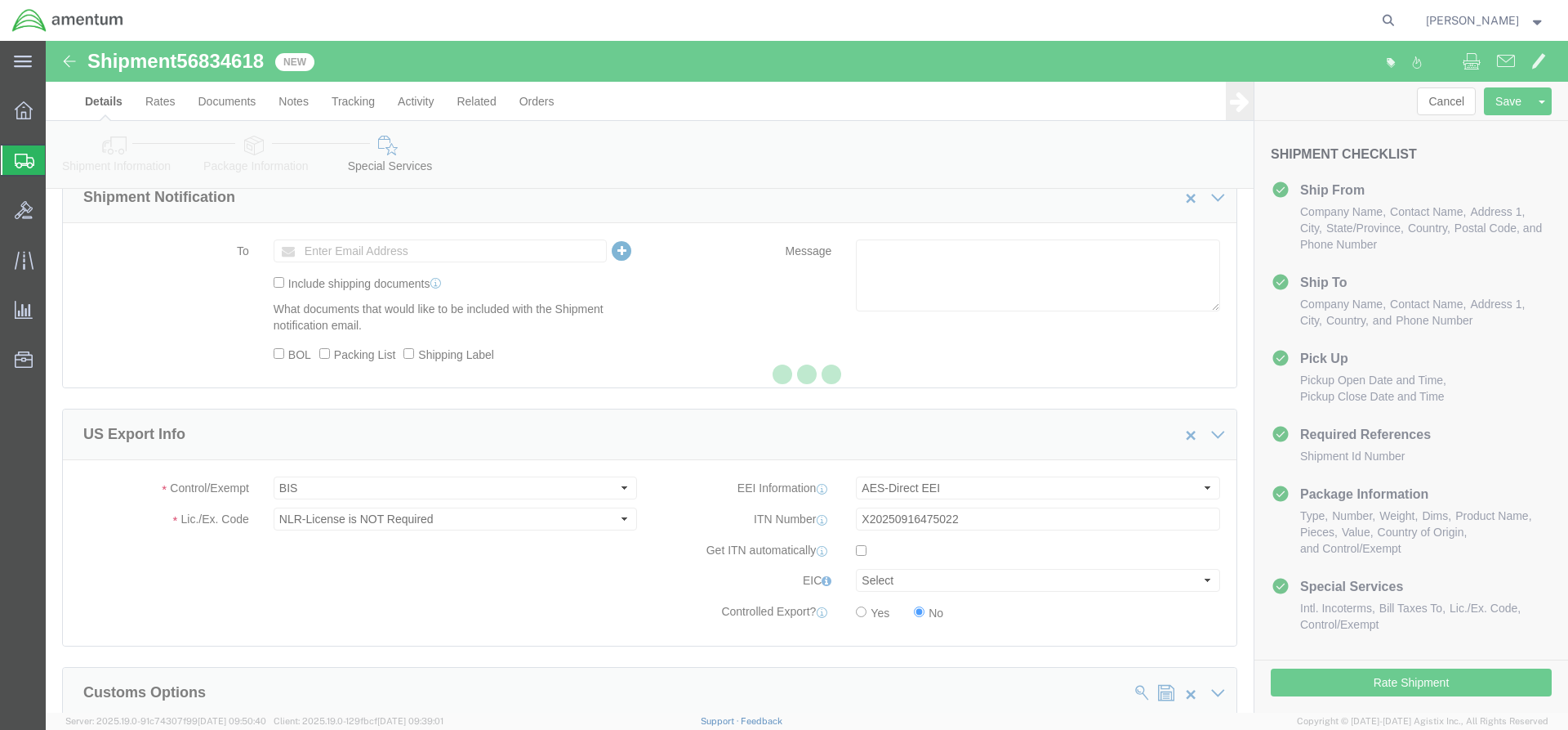
scroll to position [0, 0]
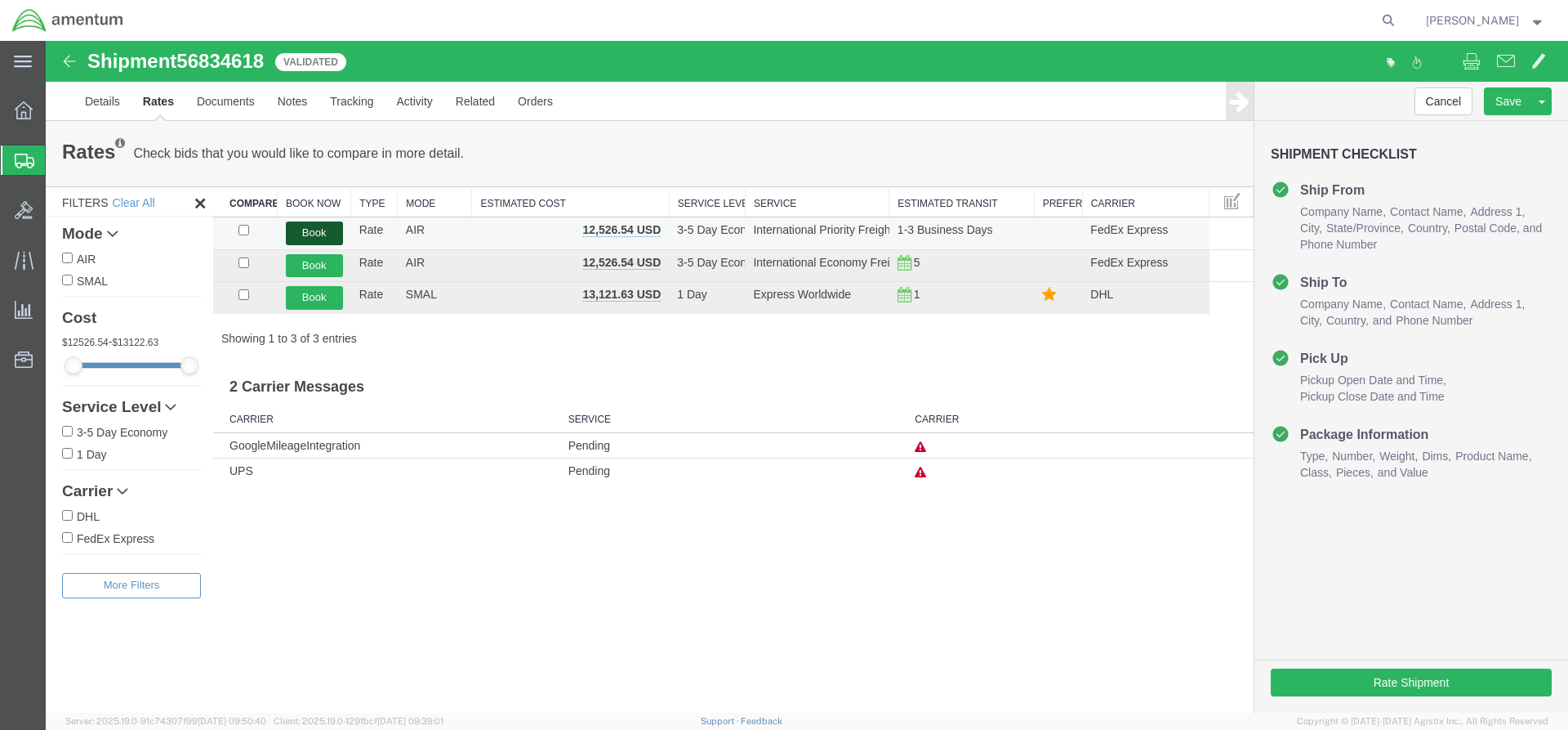
click at [308, 230] on button "Book" at bounding box center [315, 232] width 58 height 23
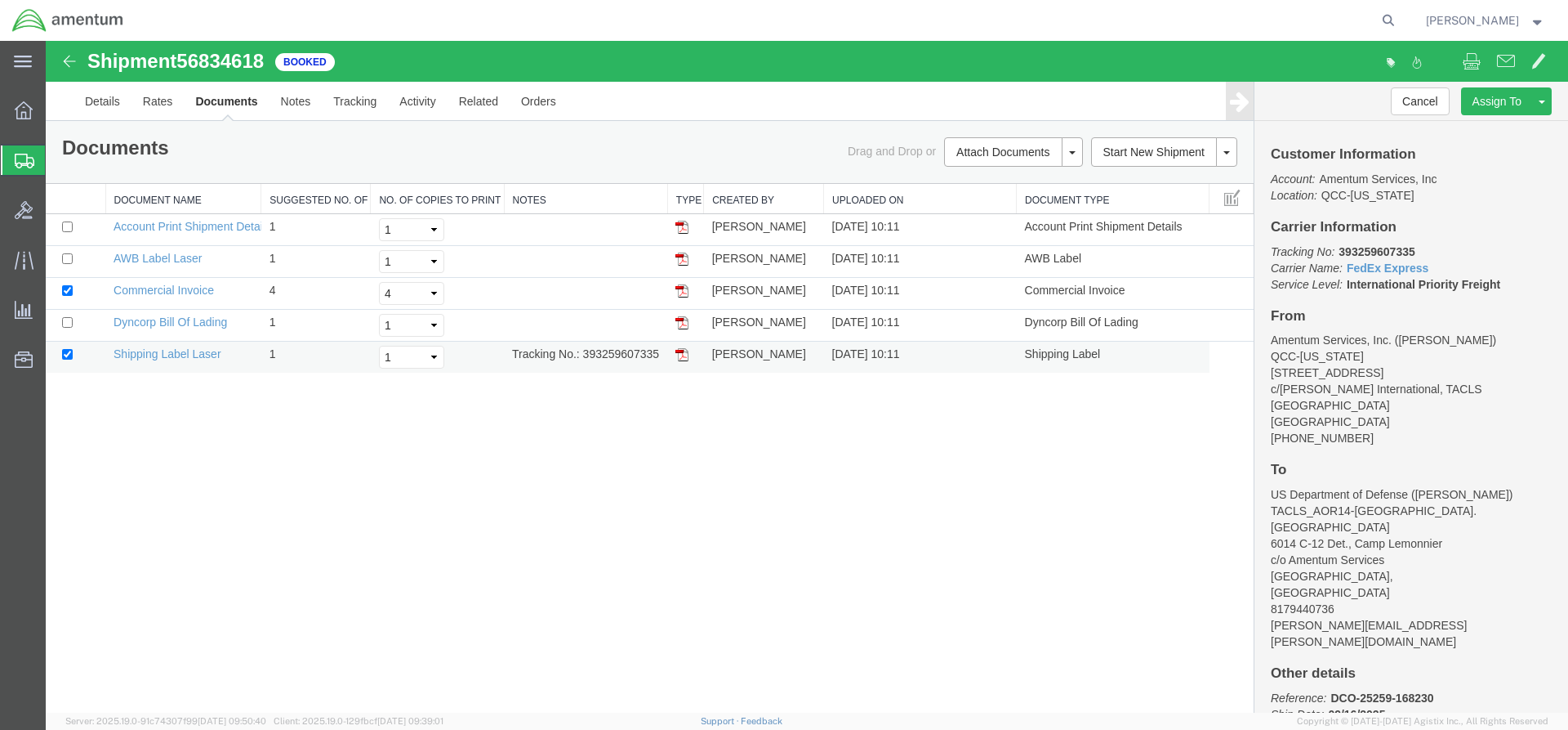
drag, startPoint x: 164, startPoint y: 313, endPoint x: 645, endPoint y: 354, distance: 482.7
click at [660, 363] on td "Tracking No.: 393259607335" at bounding box center [586, 357] width 164 height 32
copy td "393259607335"
click at [678, 353] on img at bounding box center [682, 354] width 13 height 13
click at [678, 256] on img at bounding box center [682, 259] width 13 height 13
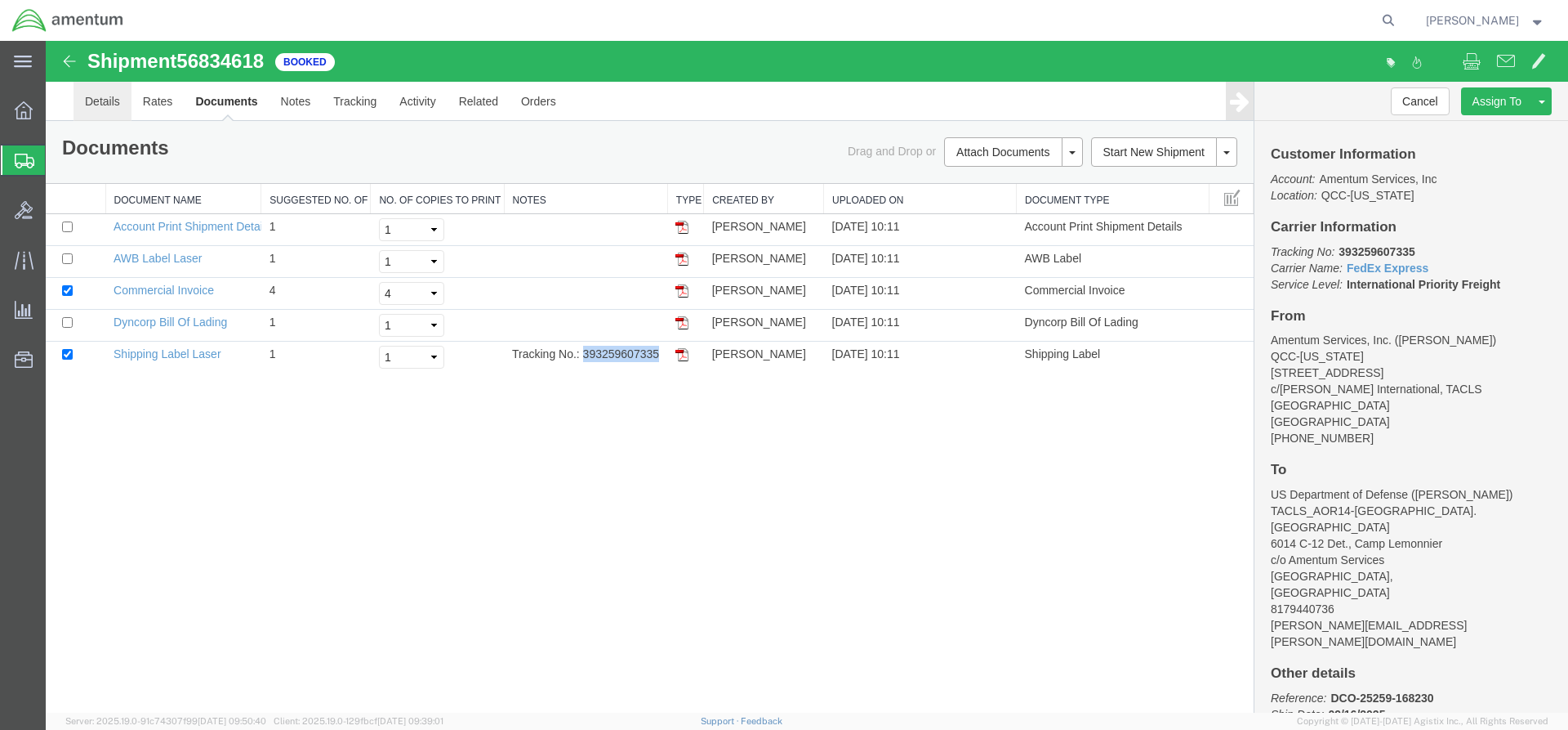
click at [103, 98] on link "Details" at bounding box center [102, 101] width 58 height 39
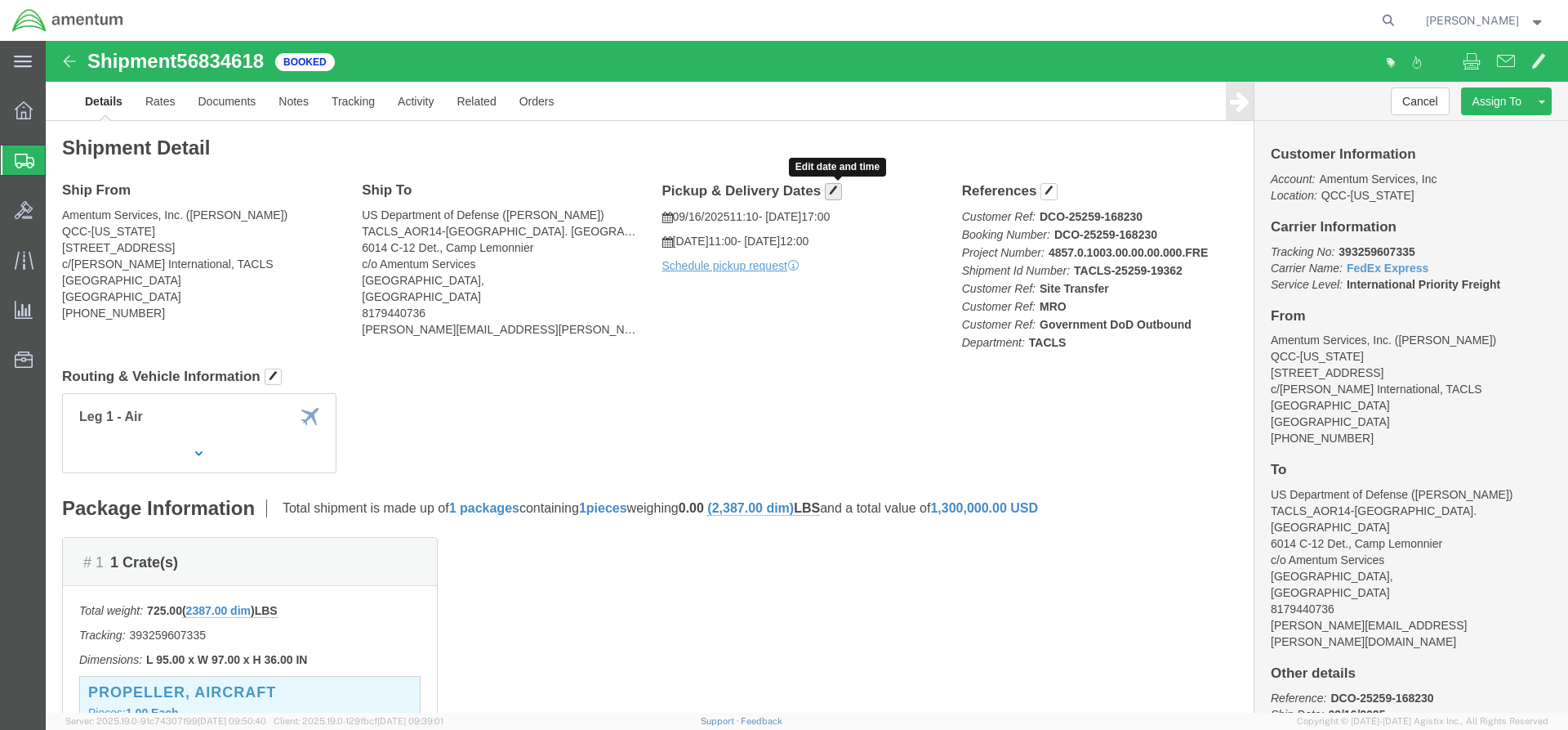
click button "button"
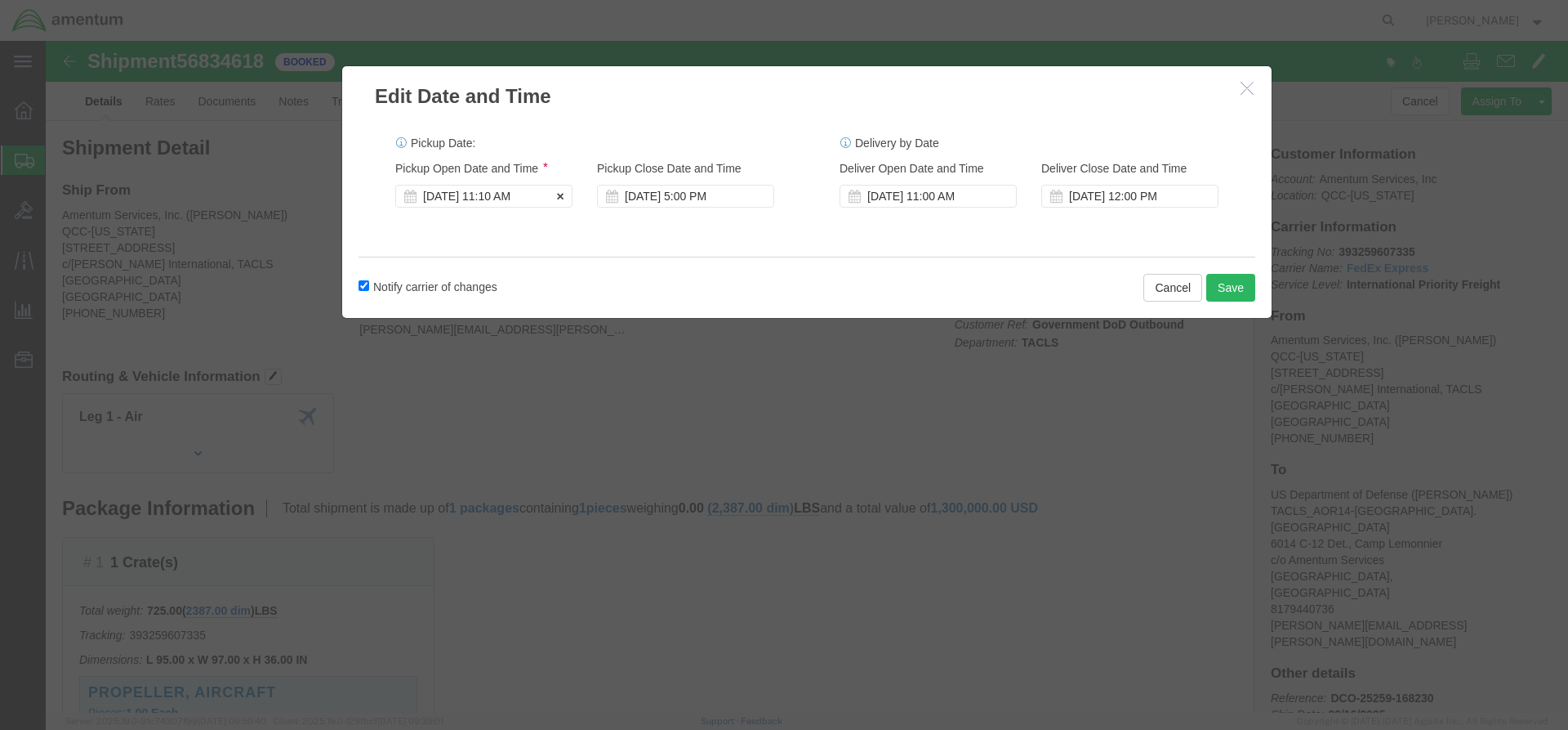
click div "[DATE] 11:10 AM"
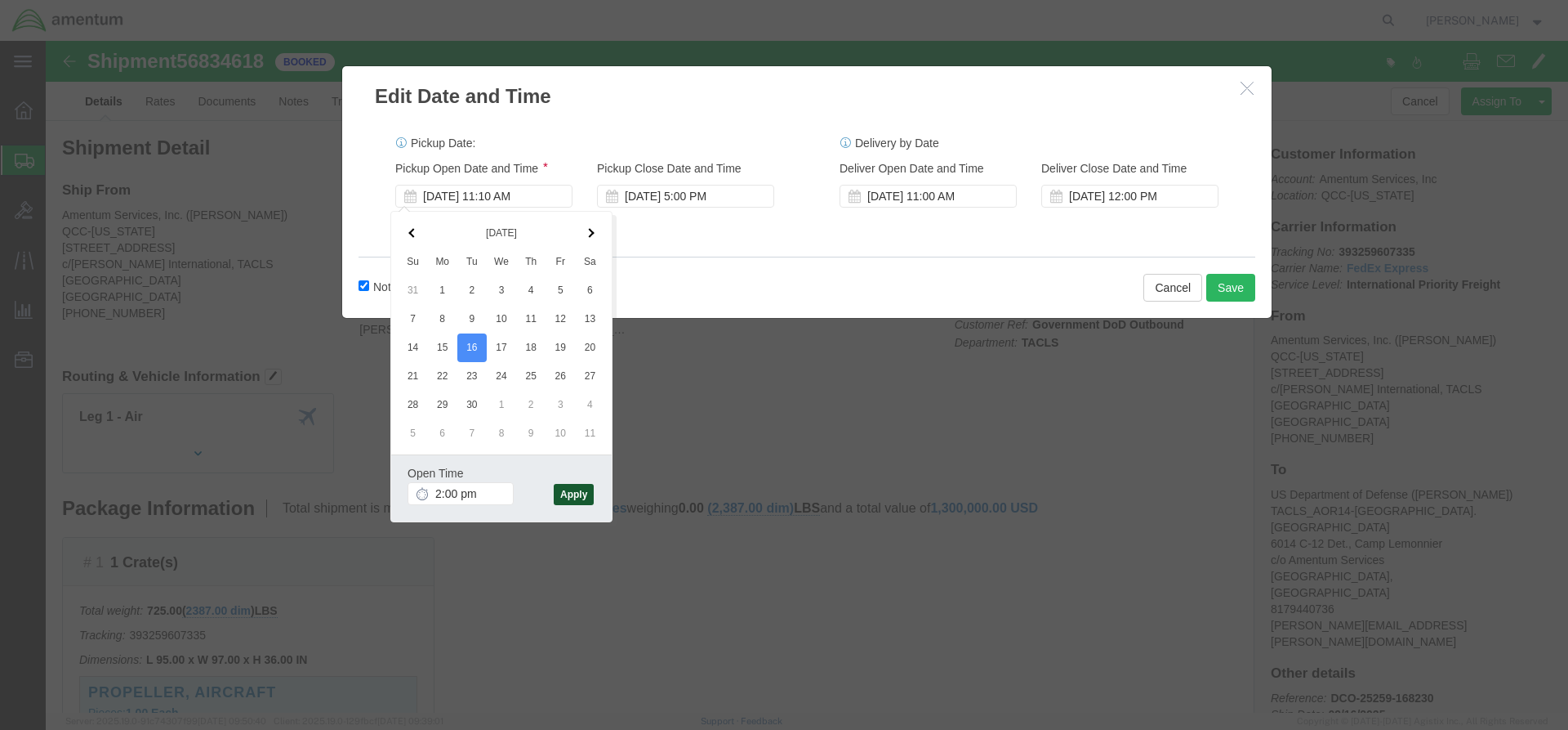
type input "2:00 PM"
click button "Apply"
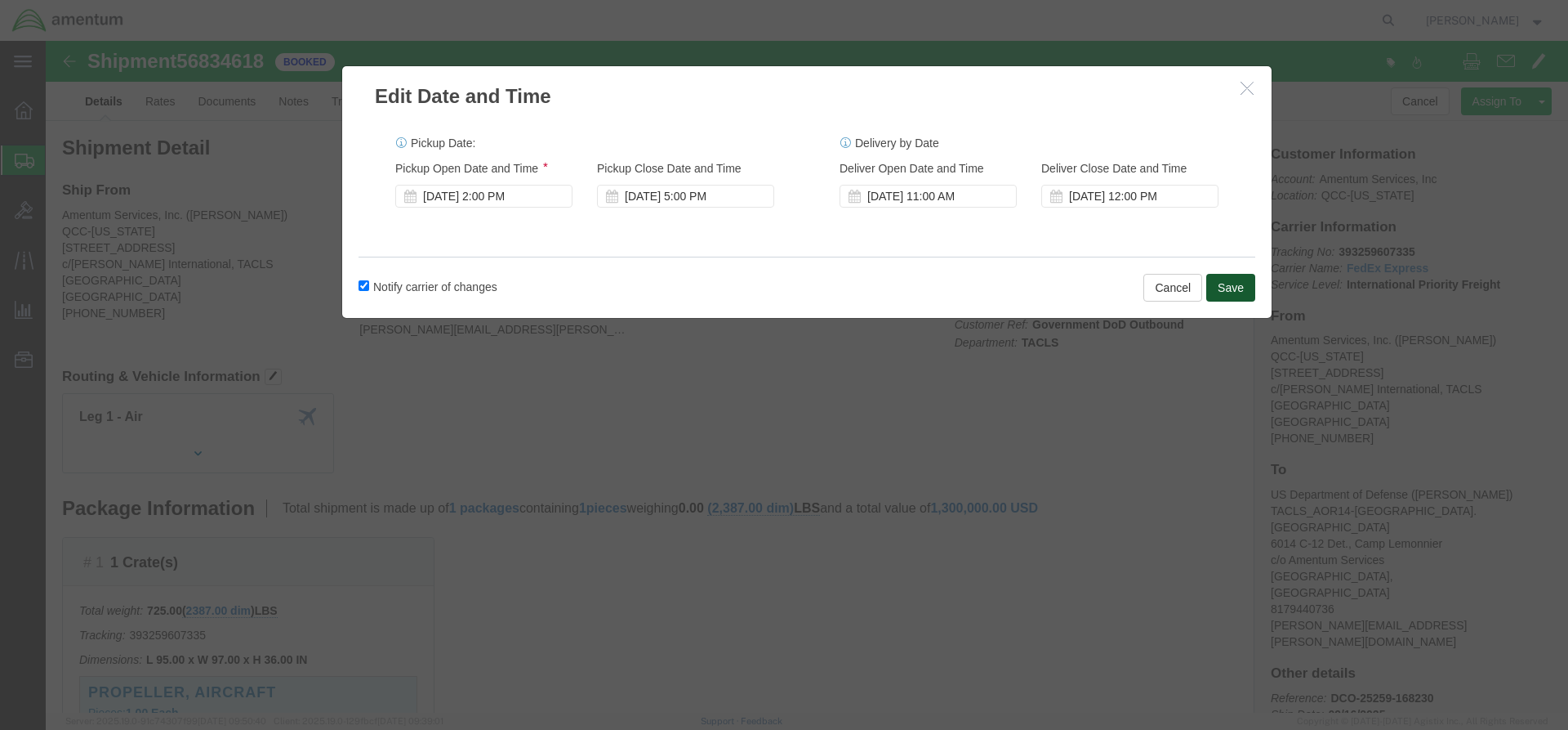
click button "Save"
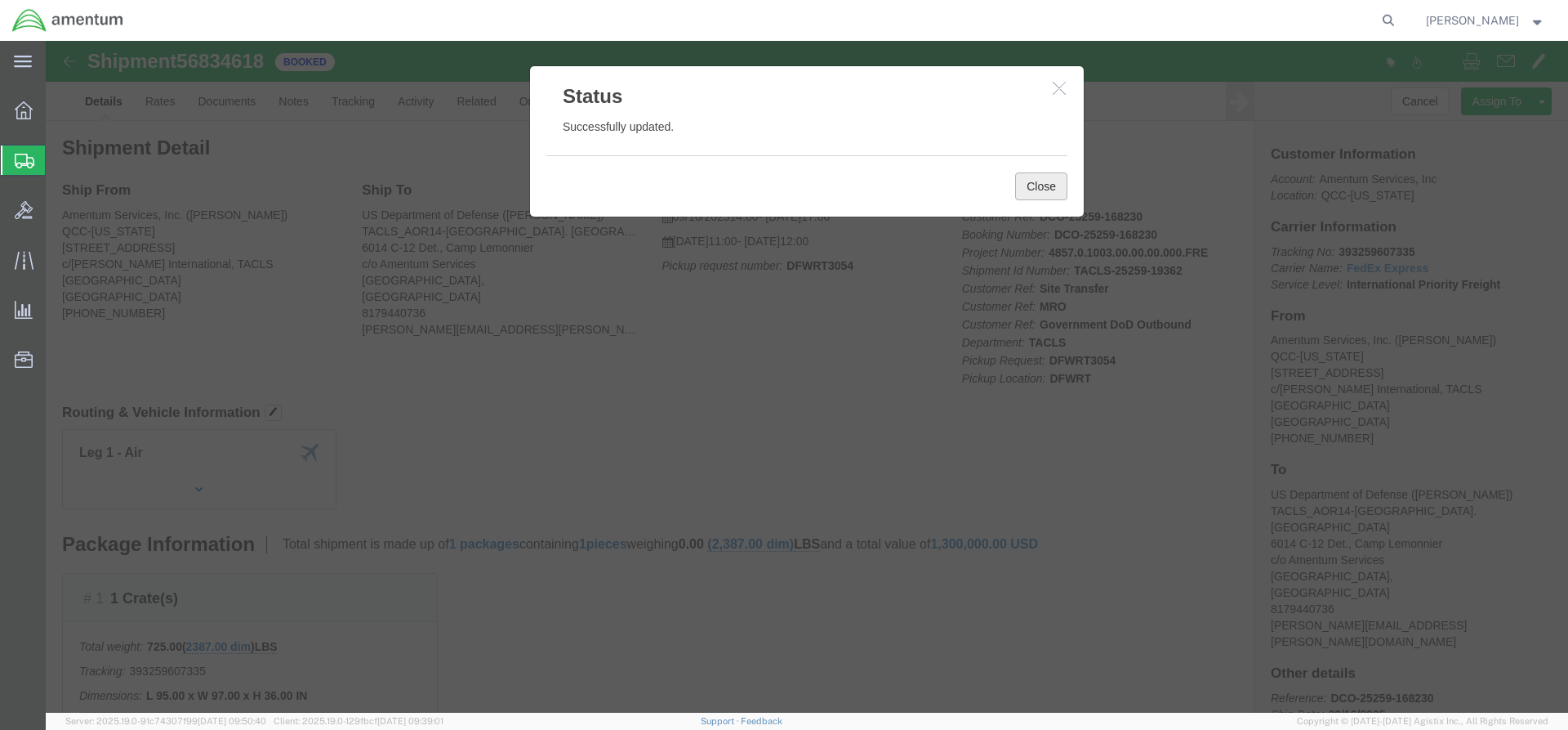
click button "Close"
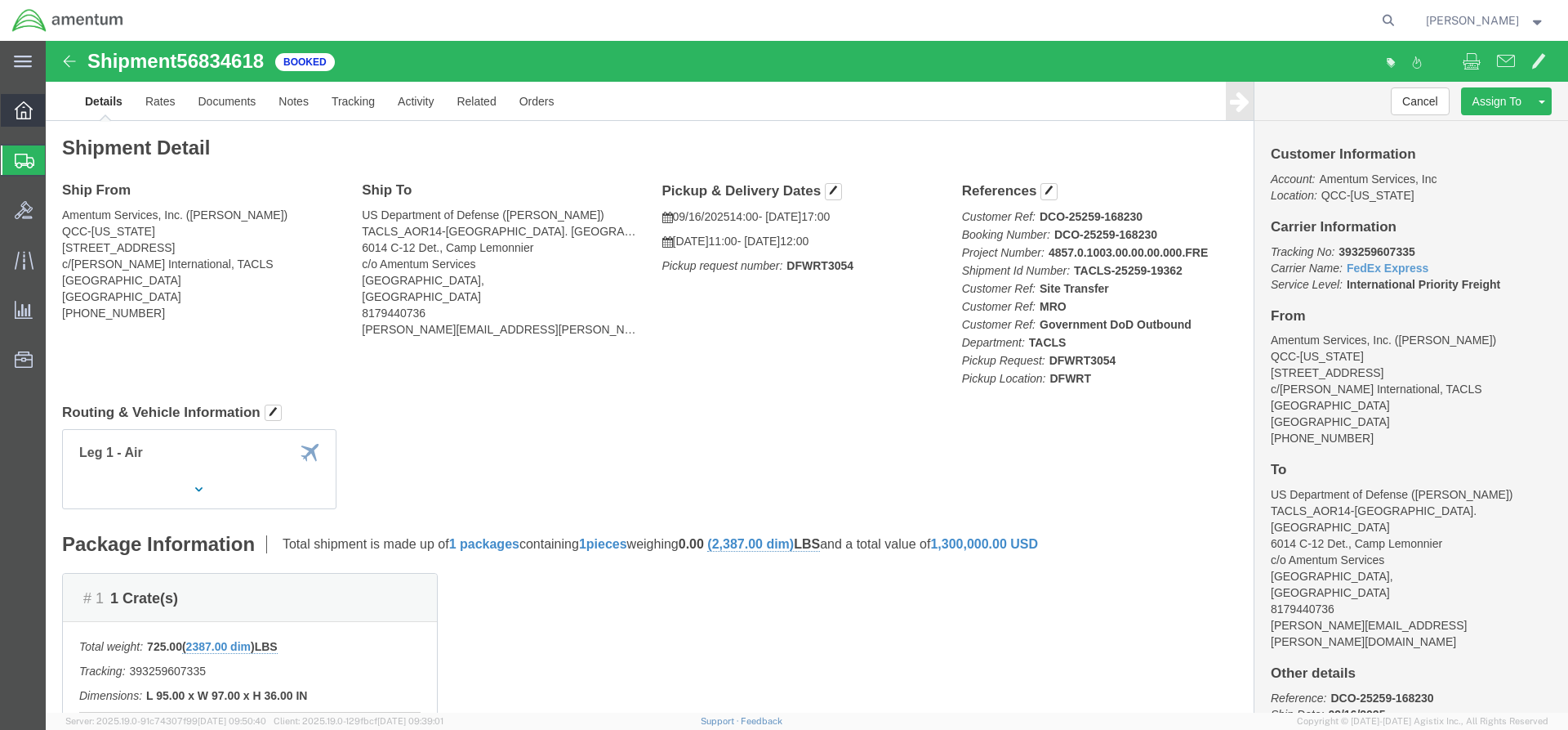
click at [57, 111] on span "Overview" at bounding box center [50, 110] width 11 height 33
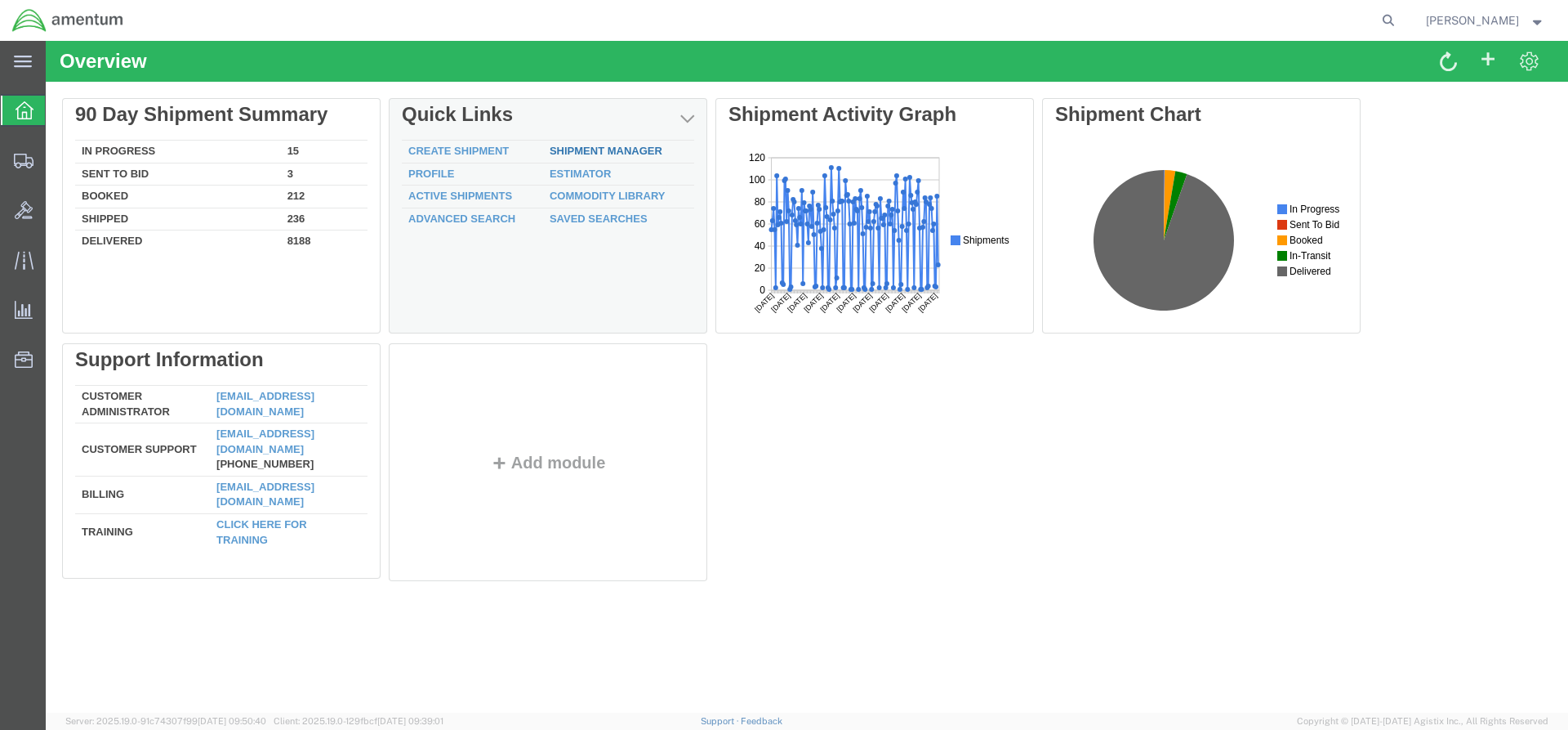
click at [614, 145] on link "Shipment Manager" at bounding box center [605, 151] width 112 height 12
